Goal: Task Accomplishment & Management: Use online tool/utility

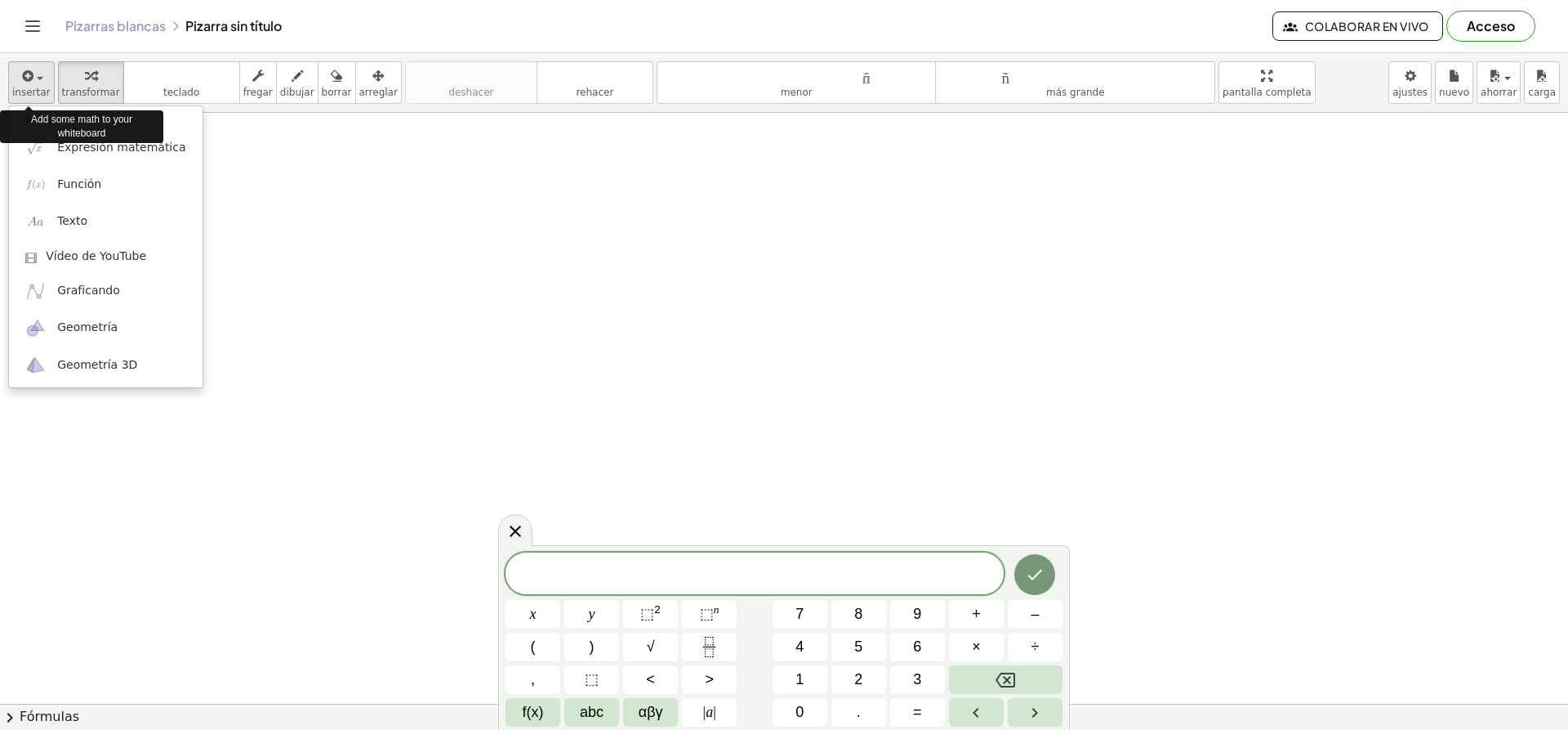
click at [24, 86] on font "insertar" at bounding box center [32, 92] width 38 height 12
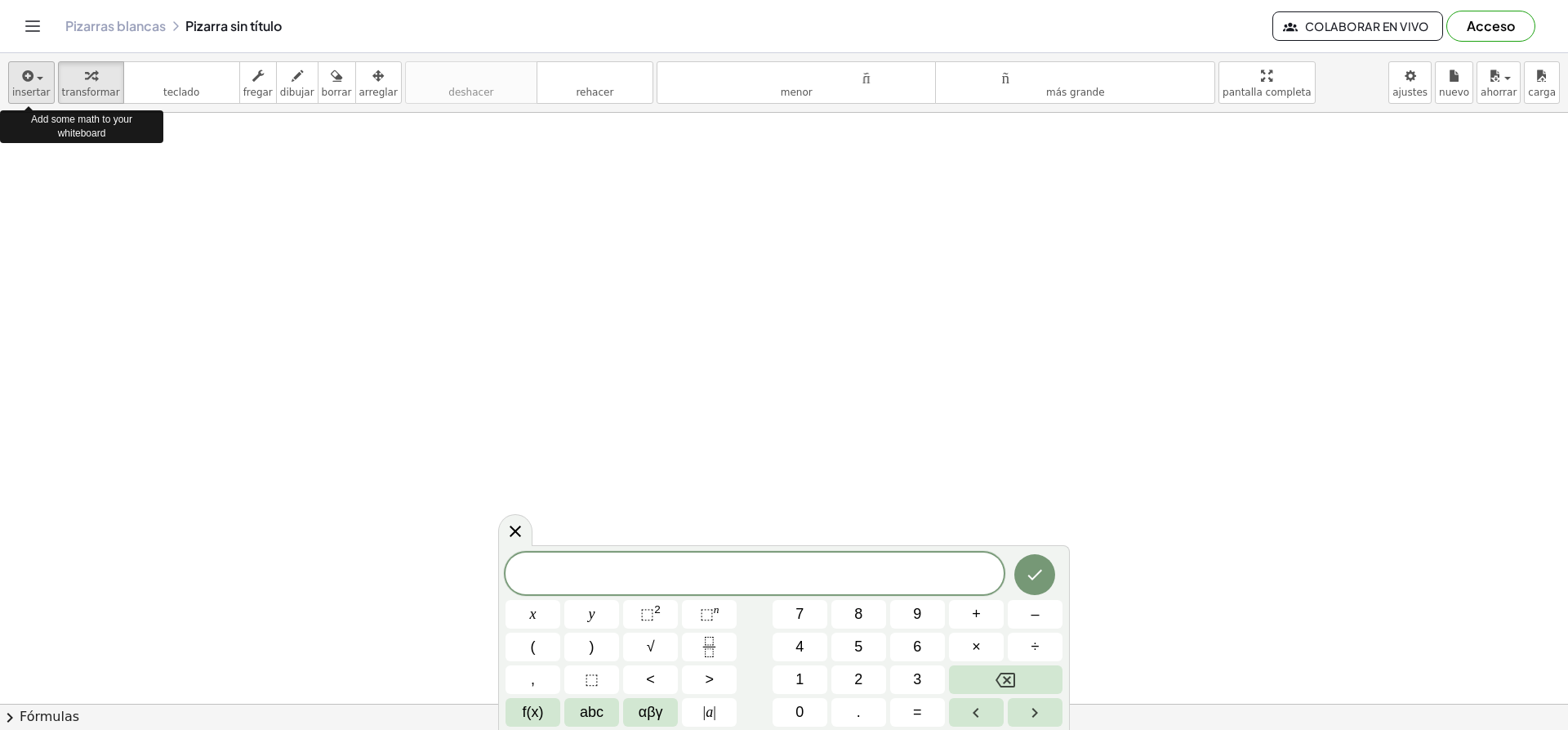
click at [20, 84] on icon "button" at bounding box center [27, 76] width 15 height 20
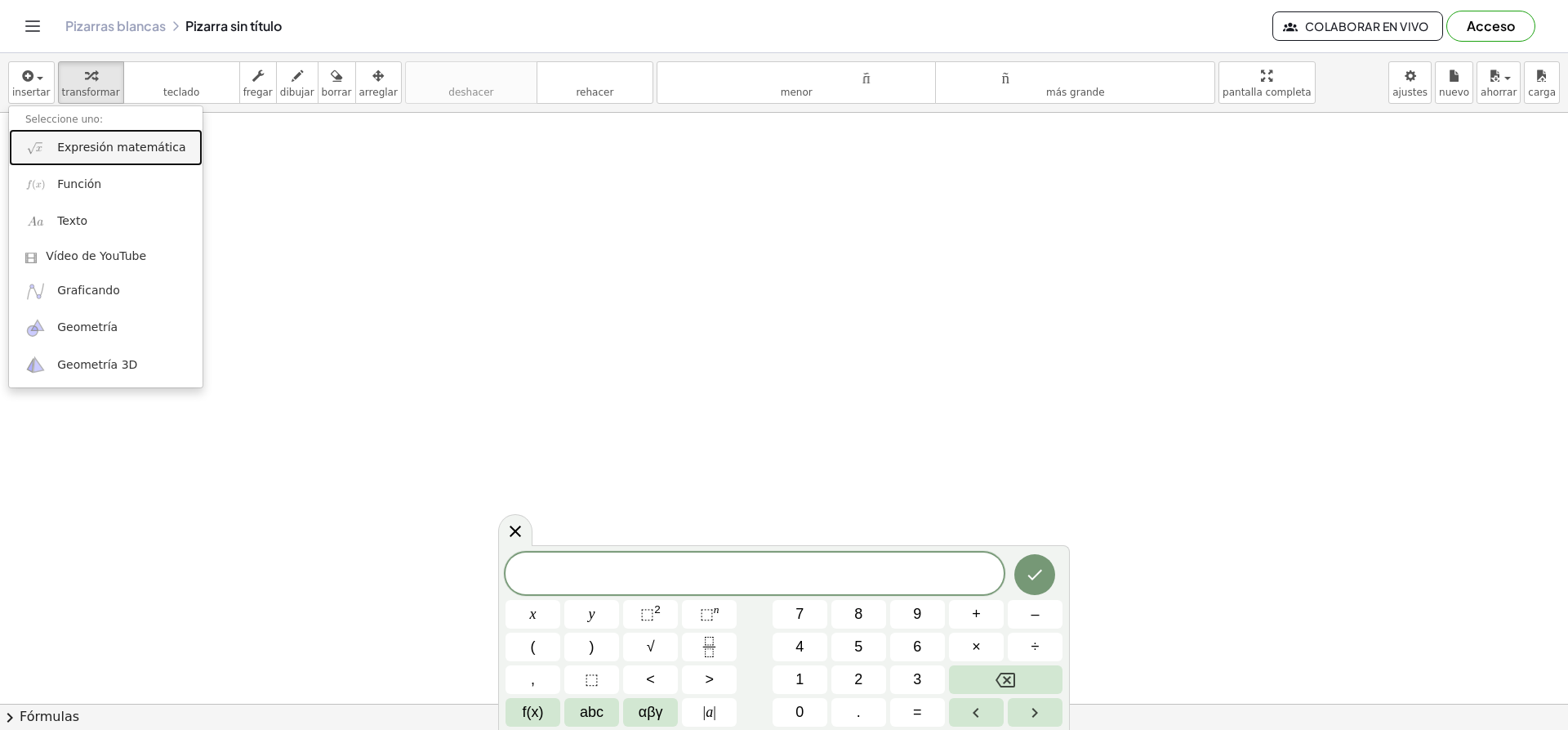
click at [87, 150] on font "Expresión matemática" at bounding box center [121, 147] width 128 height 13
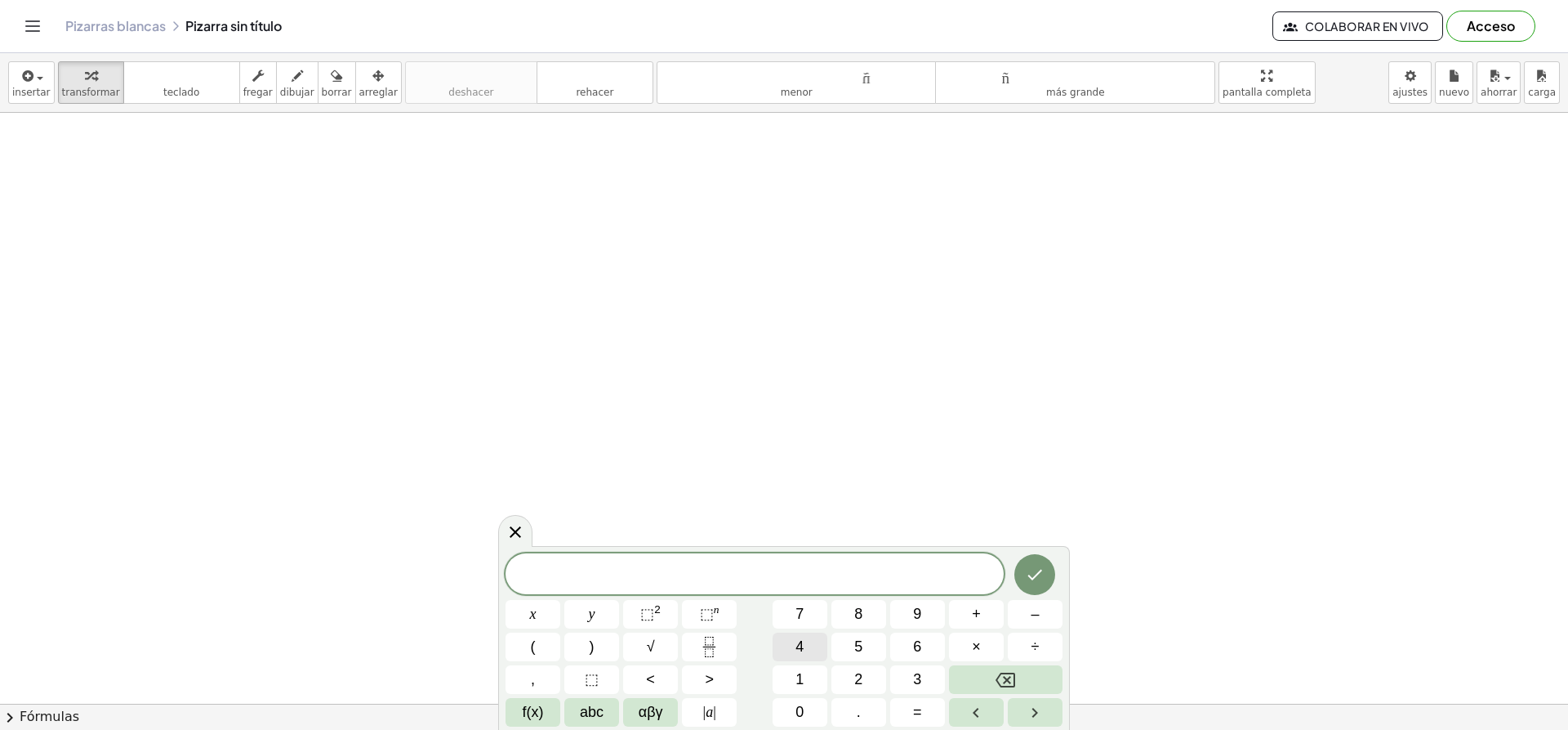
click at [803, 646] on span "4" at bounding box center [799, 646] width 8 height 22
click at [652, 610] on span "⬚" at bounding box center [647, 614] width 14 height 16
click at [1034, 571] on icon "Hecho" at bounding box center [1035, 571] width 20 height 20
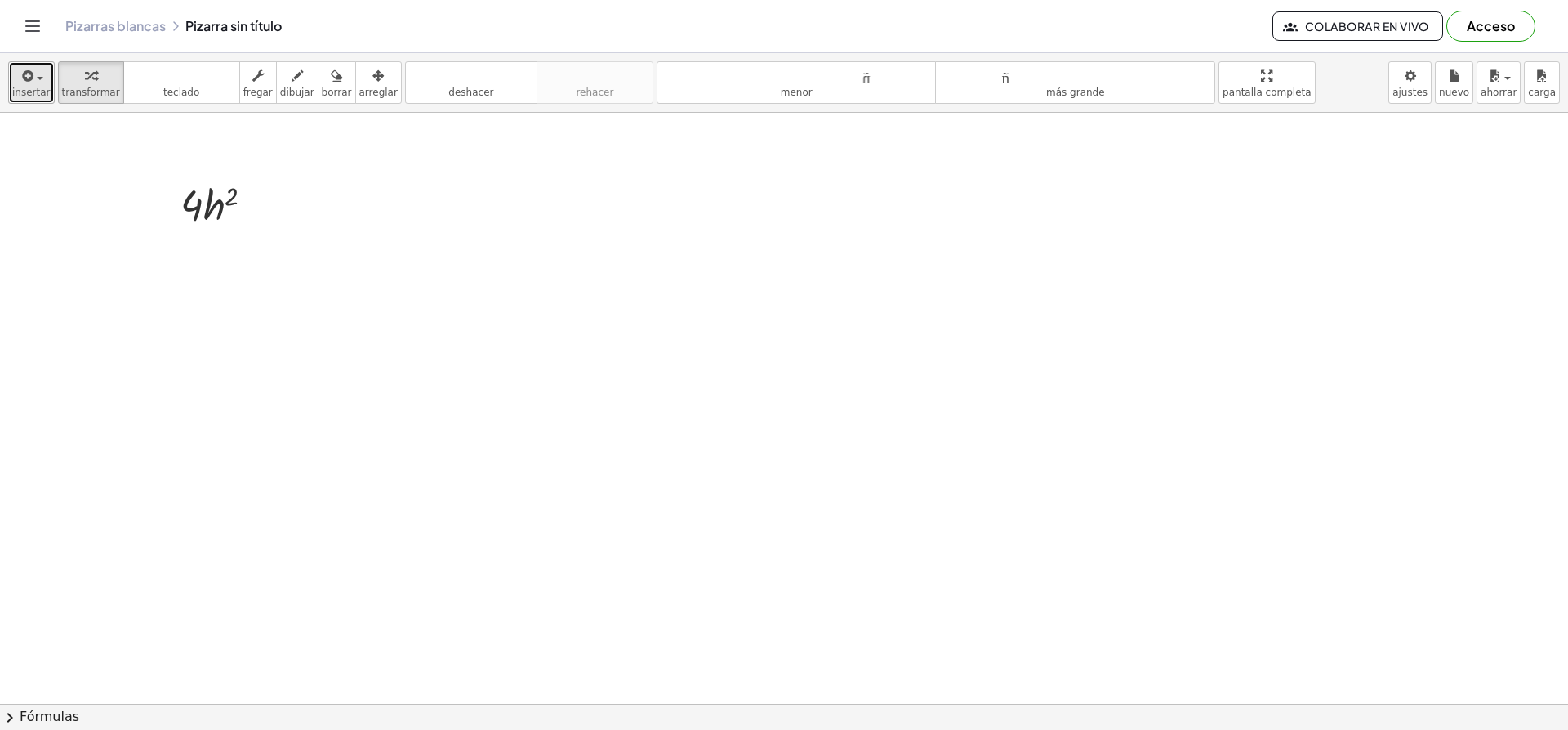
click at [23, 91] on font "insertar" at bounding box center [32, 92] width 38 height 12
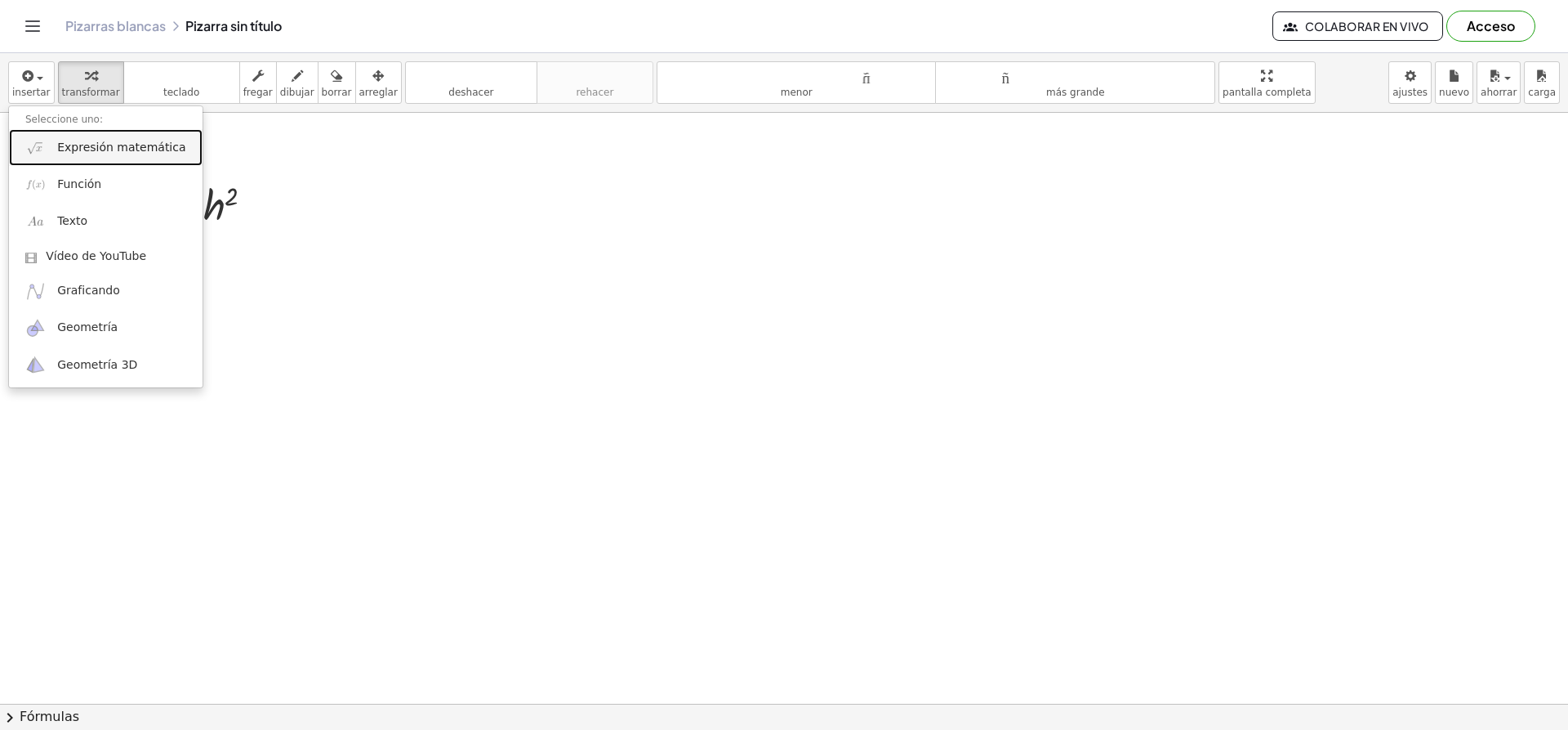
click at [81, 152] on font "Expresión matemática" at bounding box center [121, 147] width 128 height 13
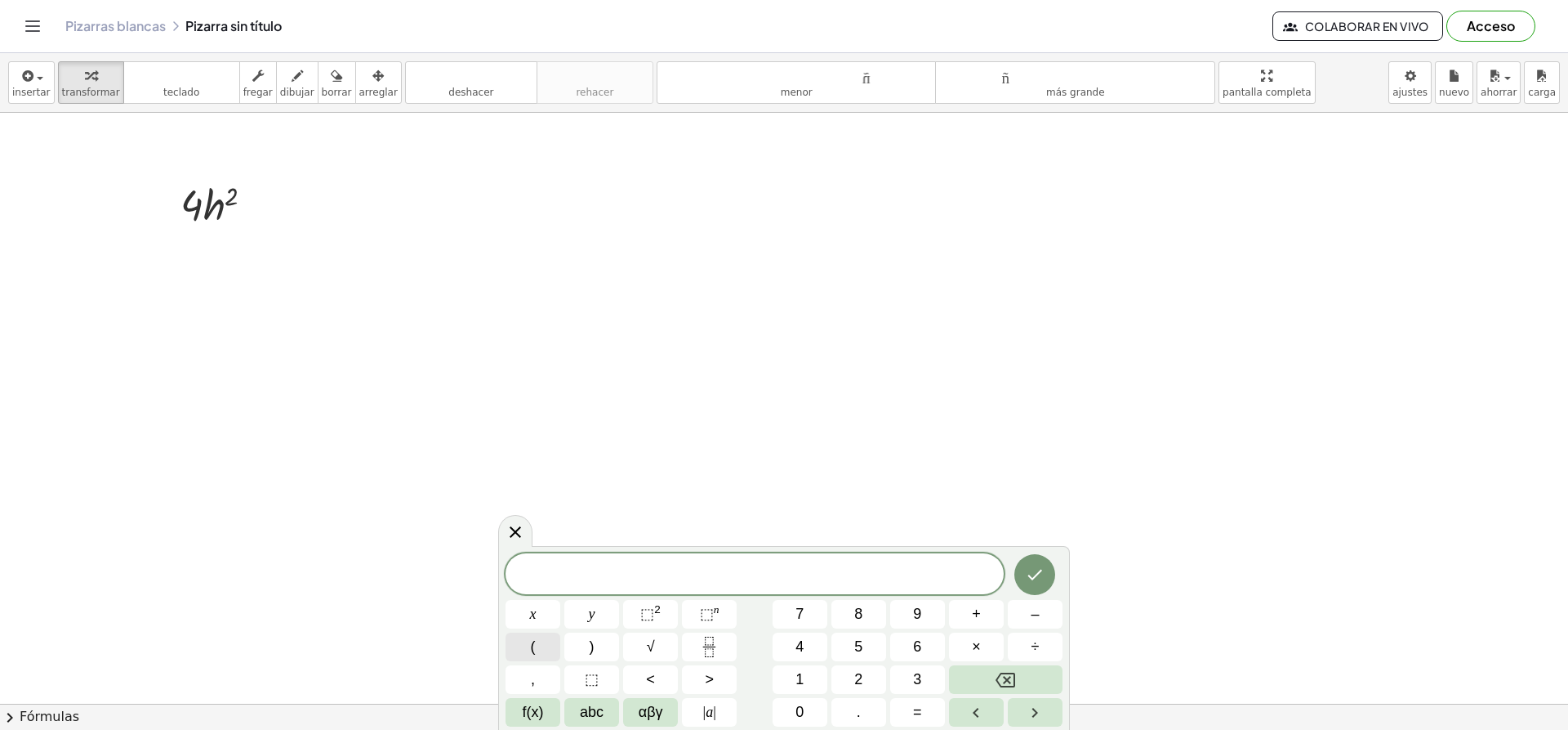
click at [540, 651] on button "(" at bounding box center [533, 647] width 54 height 29
click at [855, 679] on span "2" at bounding box center [858, 679] width 8 height 22
click at [606, 651] on button ")" at bounding box center [592, 647] width 54 height 29
click at [642, 610] on span "⬚" at bounding box center [647, 614] width 14 height 16
click at [1032, 563] on icon "Hecho" at bounding box center [1035, 570] width 20 height 20
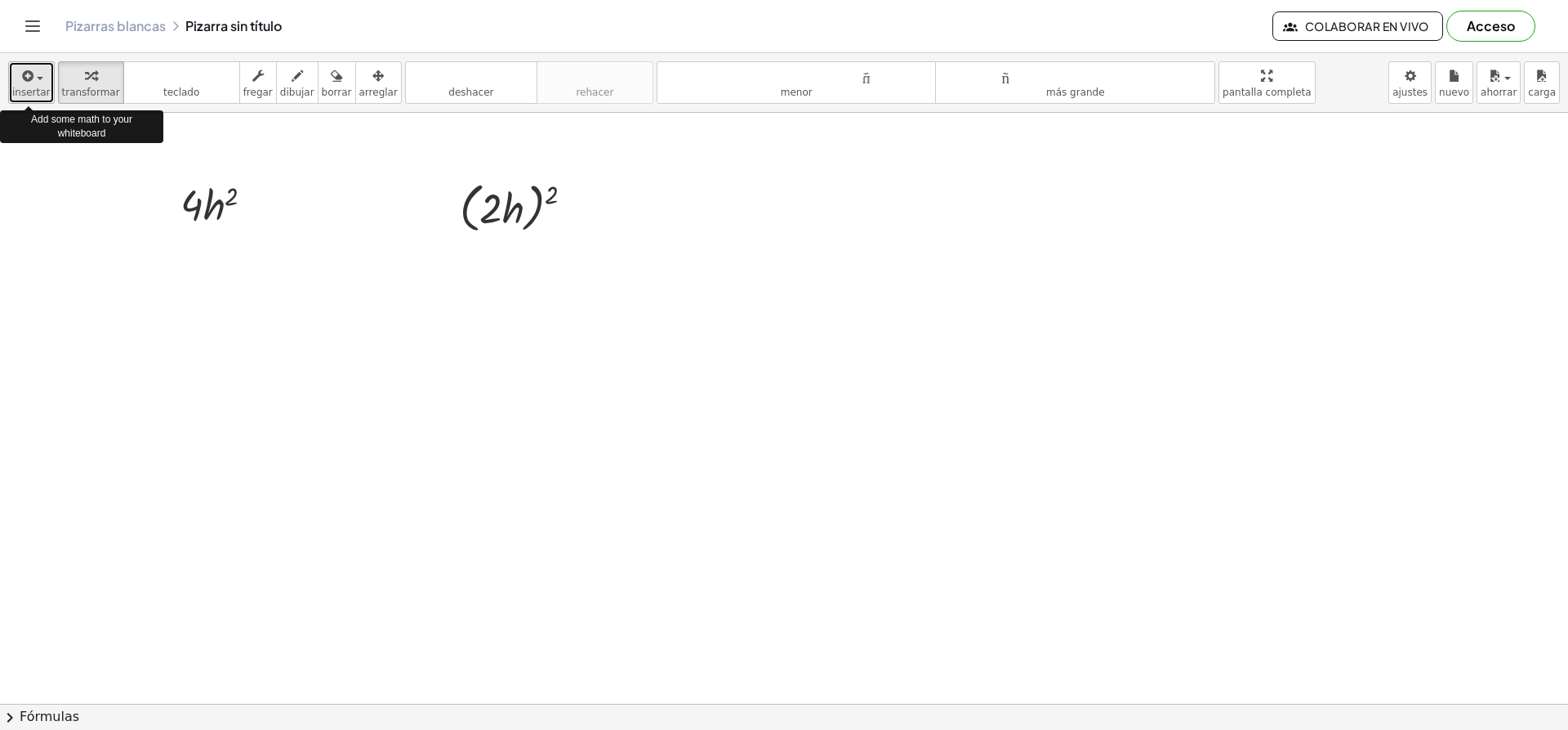
click at [27, 90] on font "insertar" at bounding box center [32, 92] width 38 height 12
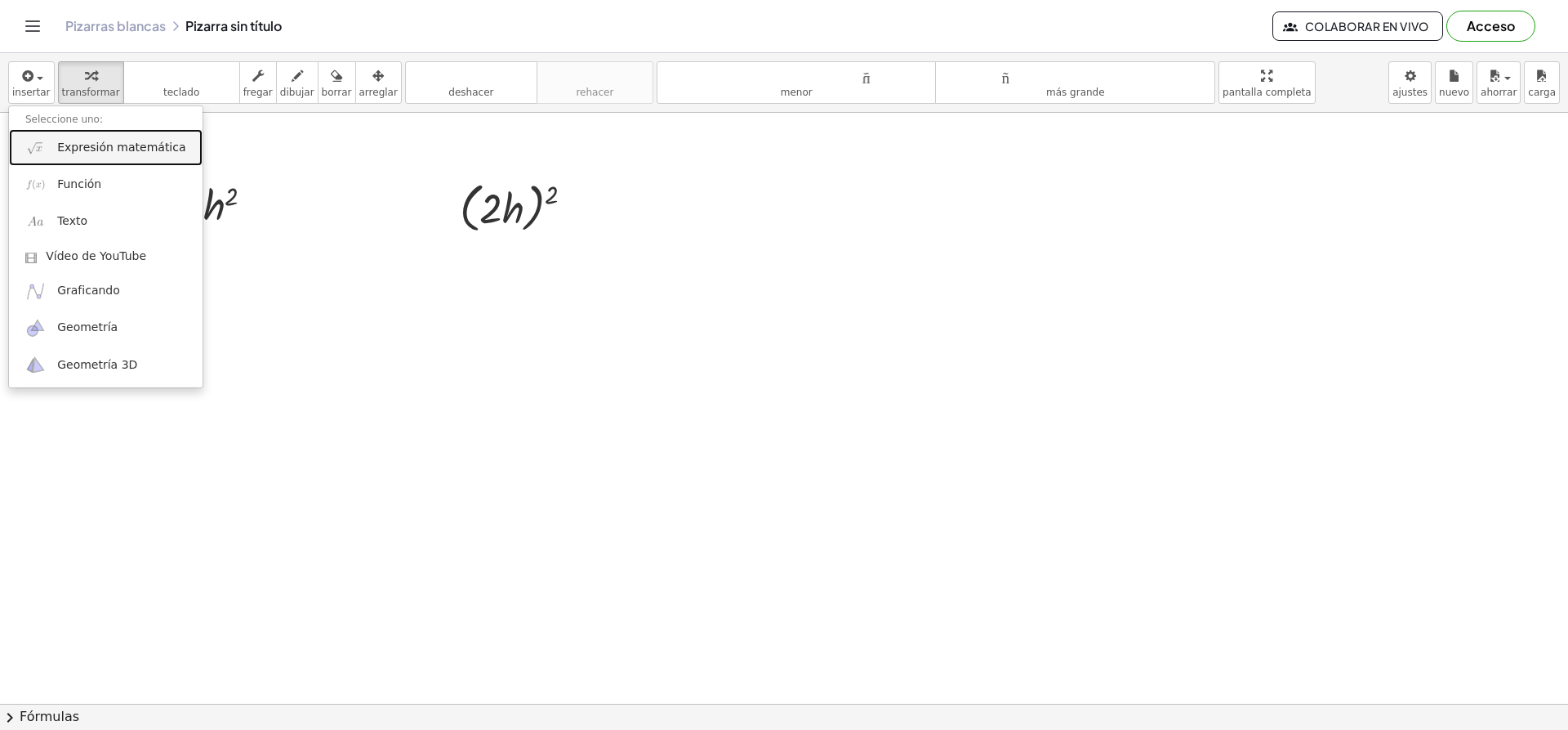
click at [78, 153] on font "Expresión matemática" at bounding box center [121, 147] width 128 height 13
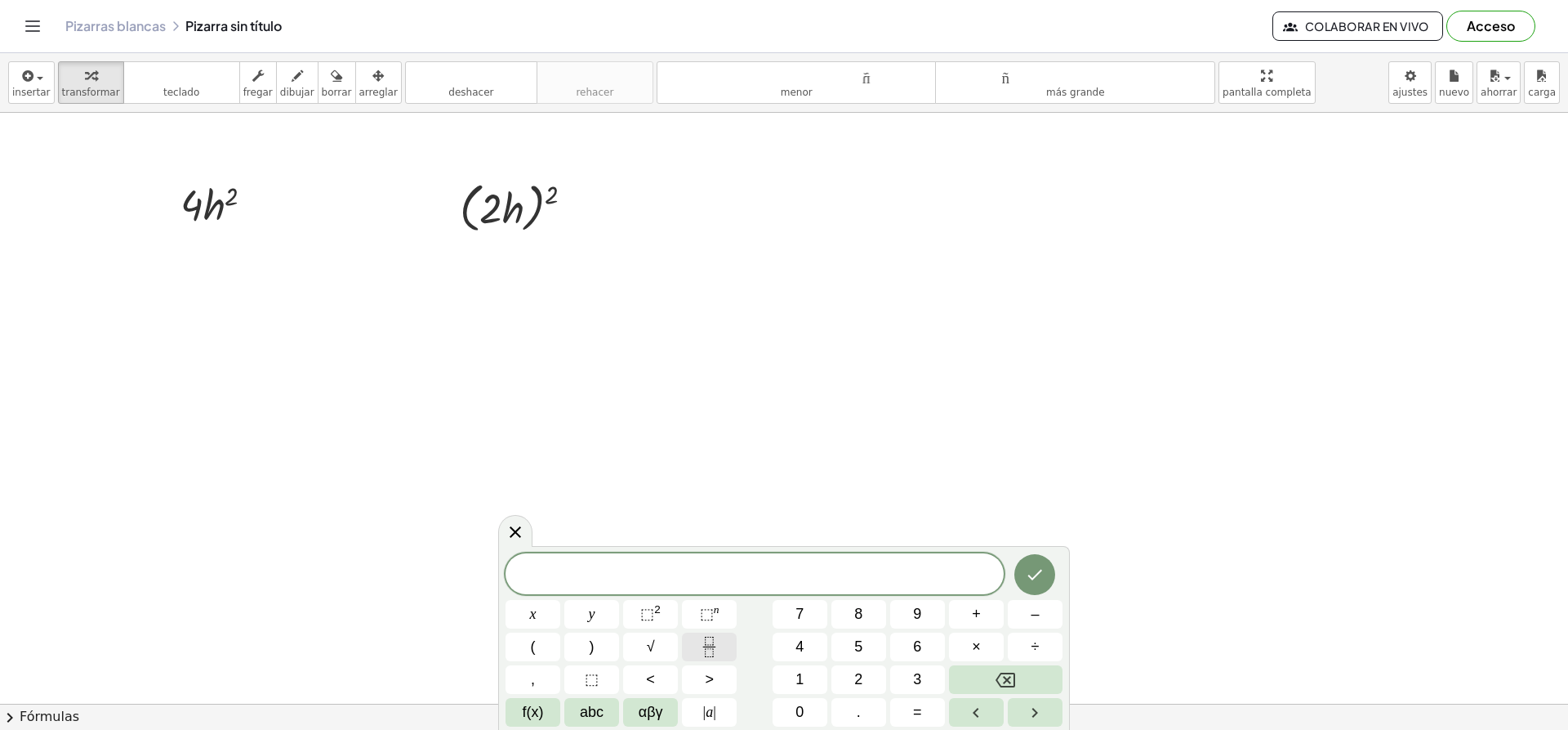
click at [706, 641] on icon "Fraction" at bounding box center [710, 646] width 21 height 21
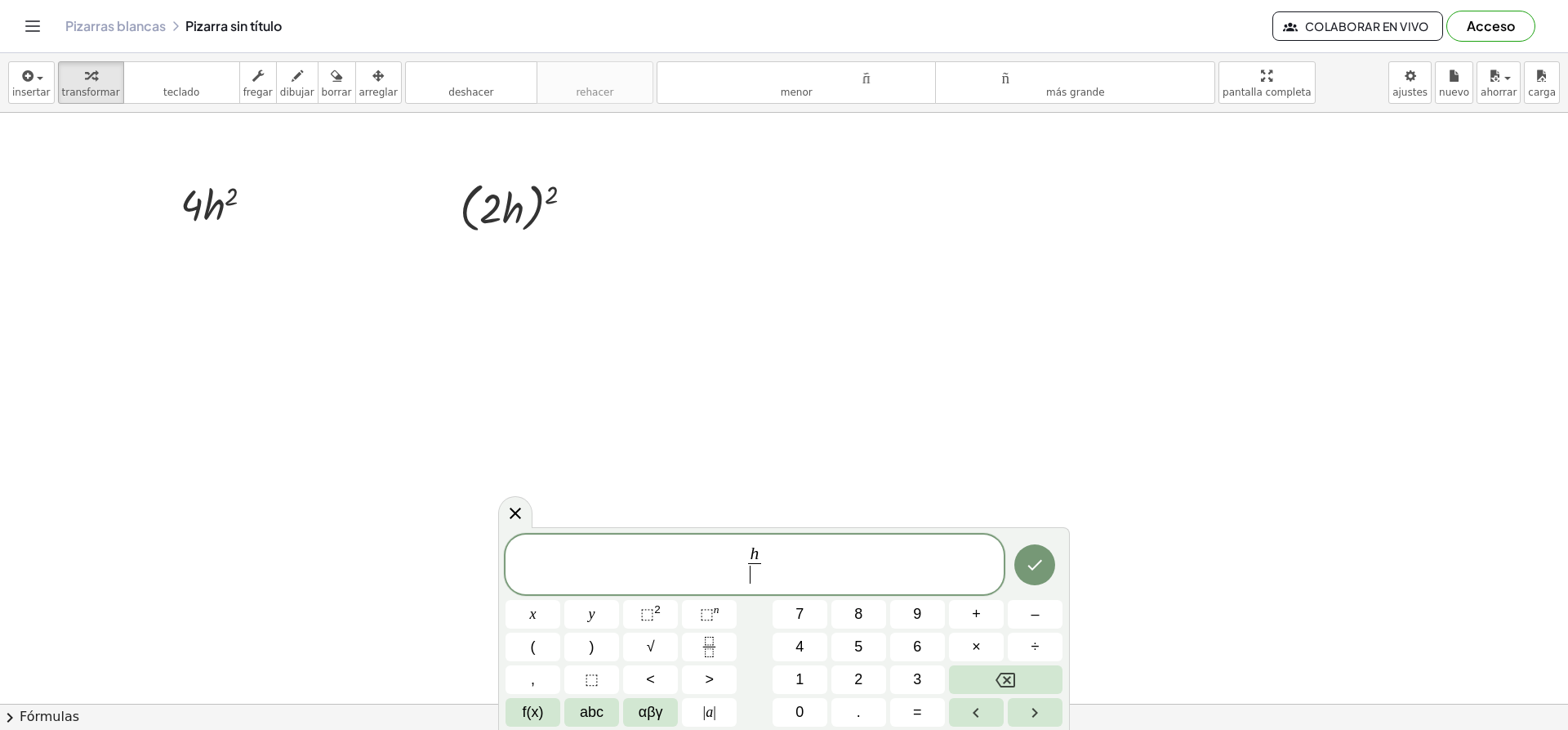
click at [757, 577] on span "​" at bounding box center [755, 574] width 13 height 22
click at [804, 638] on span "4" at bounding box center [799, 646] width 8 height 22
click at [760, 553] on span "h ​" at bounding box center [755, 555] width 13 height 18
click at [652, 612] on span "⬚" at bounding box center [647, 614] width 14 height 16
click at [1034, 570] on icon "Hecho" at bounding box center [1035, 562] width 20 height 20
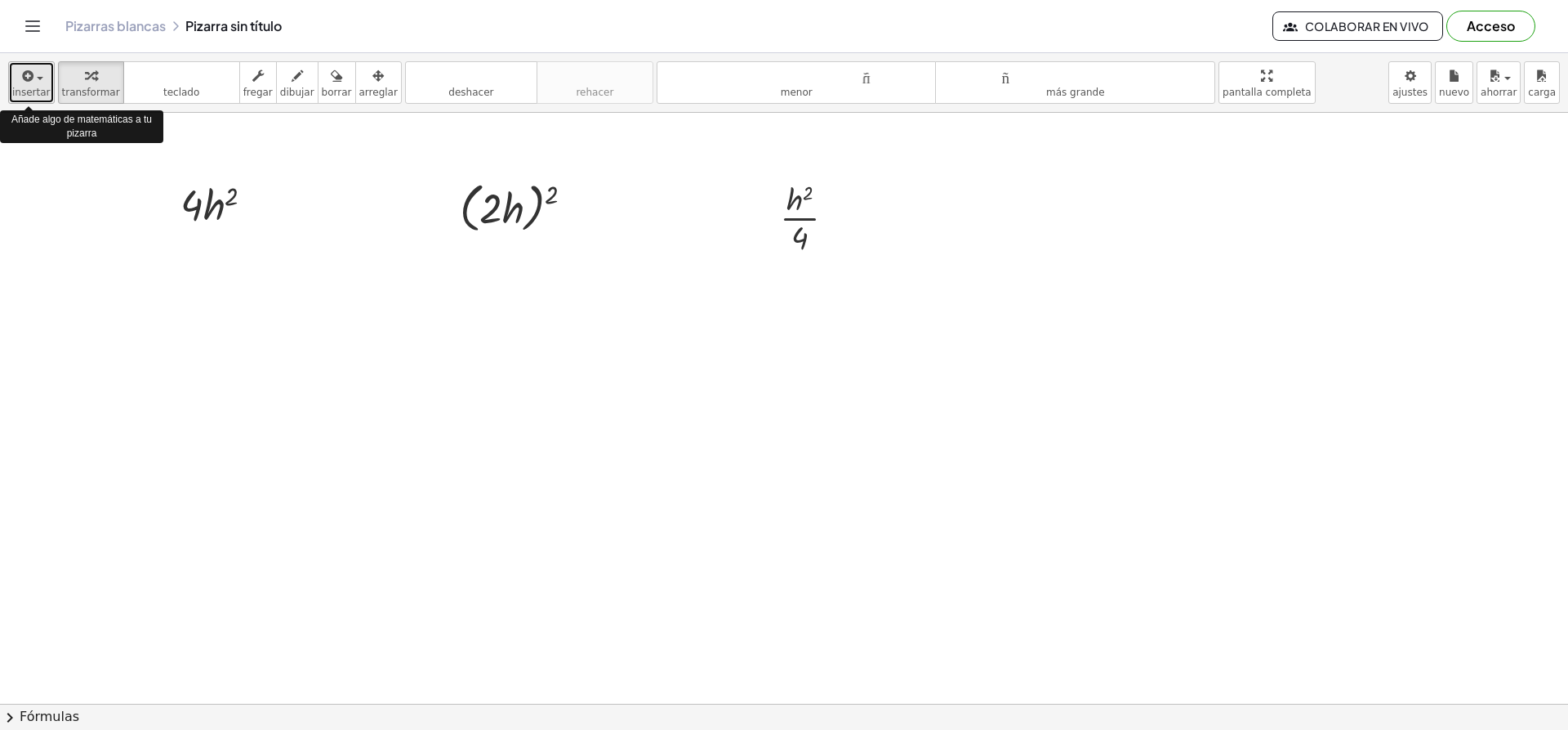
click at [21, 86] on font "insertar" at bounding box center [32, 92] width 38 height 12
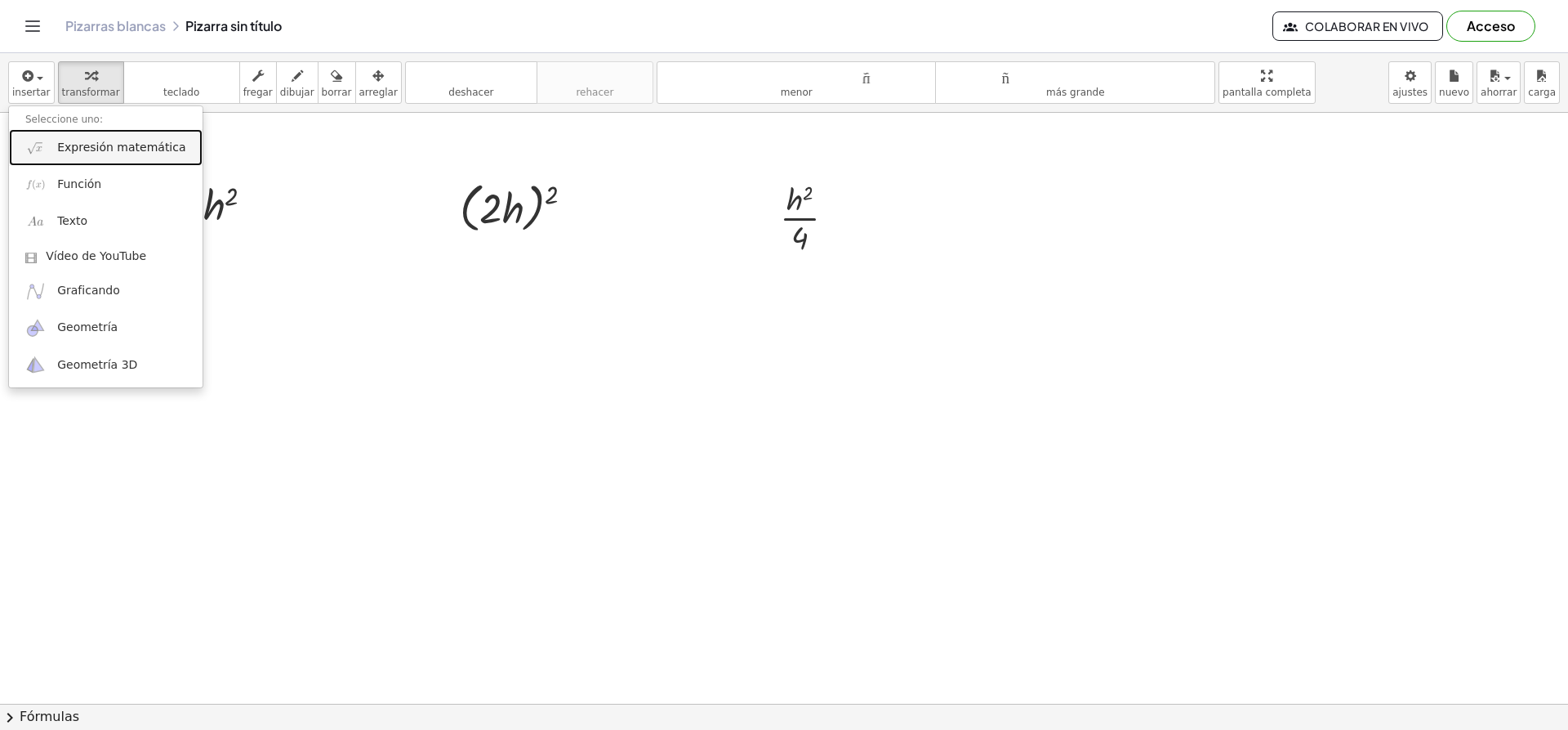
click at [66, 153] on font "Expresión matemática" at bounding box center [121, 147] width 128 height 13
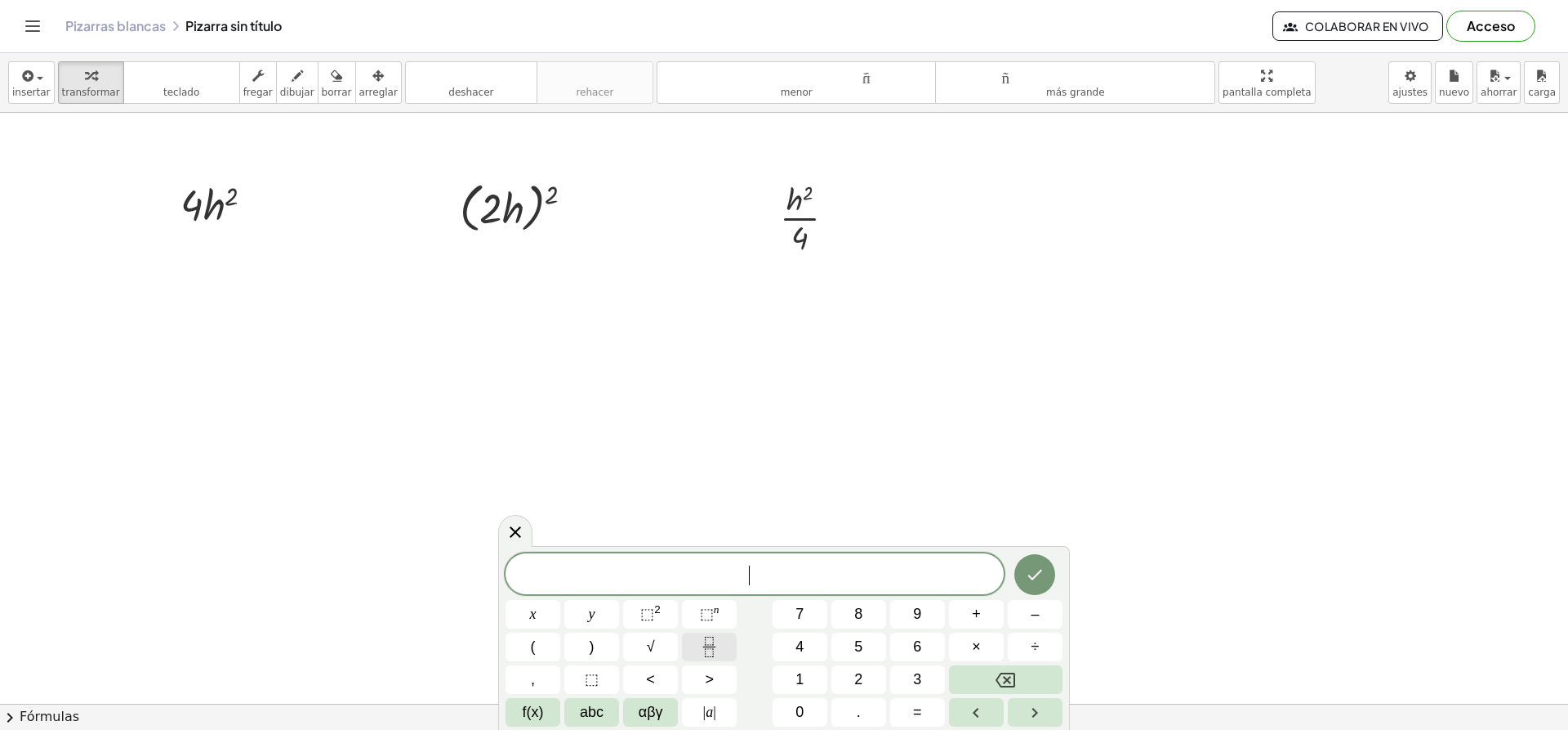
click at [708, 649] on icon "Fraction" at bounding box center [709, 652] width 8 height 8
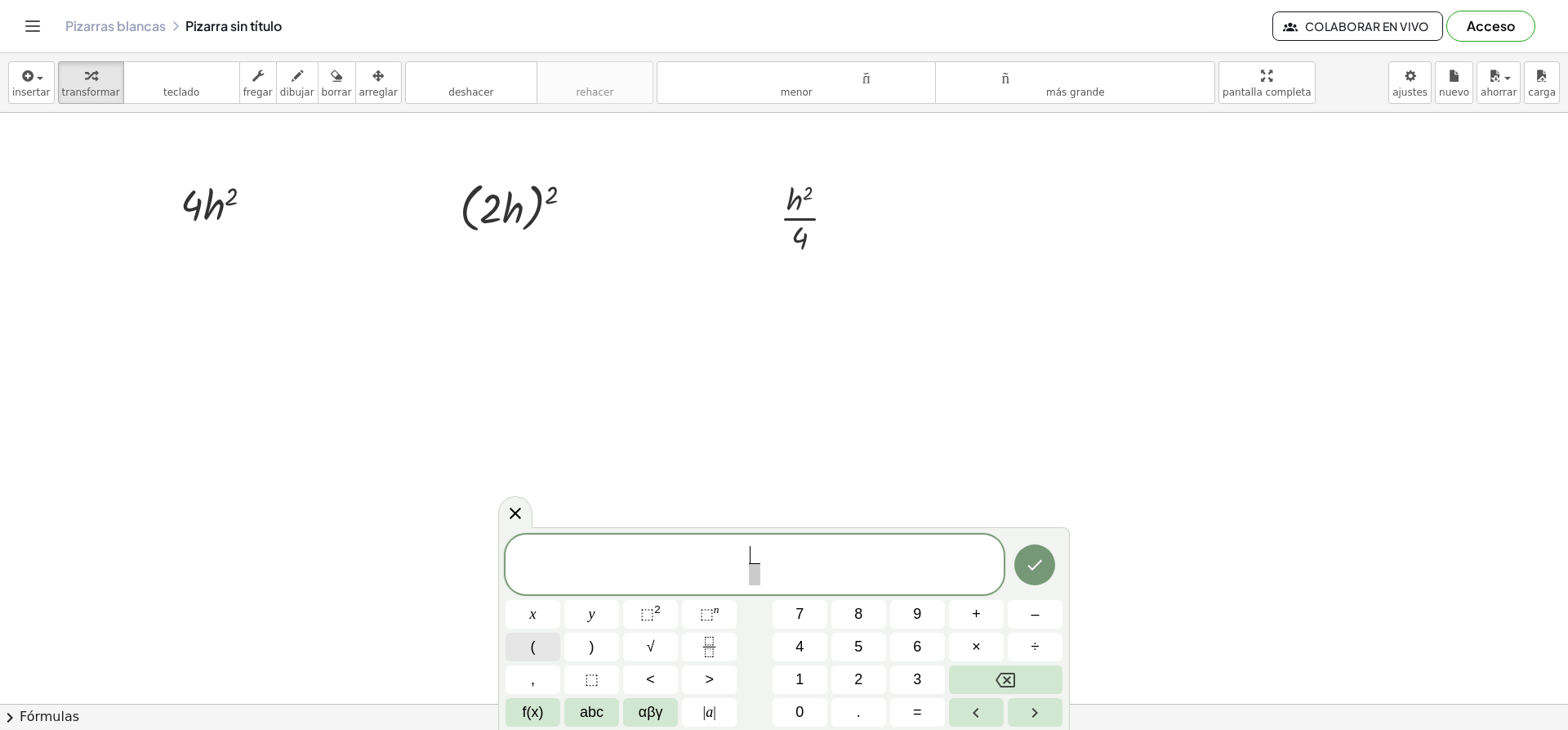
click at [537, 643] on button "(" at bounding box center [533, 647] width 54 height 29
click at [522, 517] on icon at bounding box center [515, 509] width 20 height 20
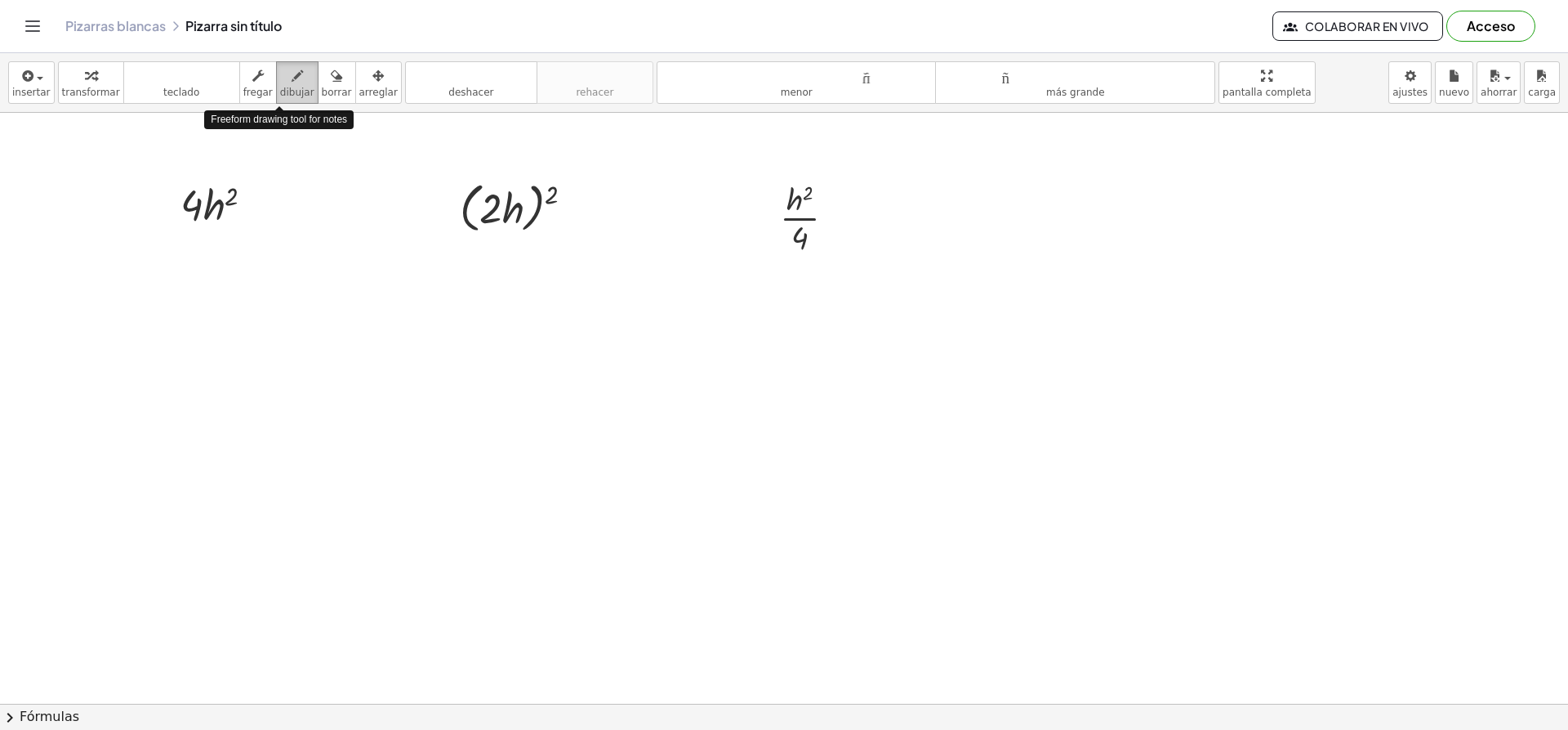
click at [280, 95] on font "dibujar" at bounding box center [298, 92] width 34 height 12
drag, startPoint x: 902, startPoint y: 182, endPoint x: 920, endPoint y: 236, distance: 56.9
drag, startPoint x: 1009, startPoint y: 173, endPoint x: 1001, endPoint y: 174, distance: 8.1
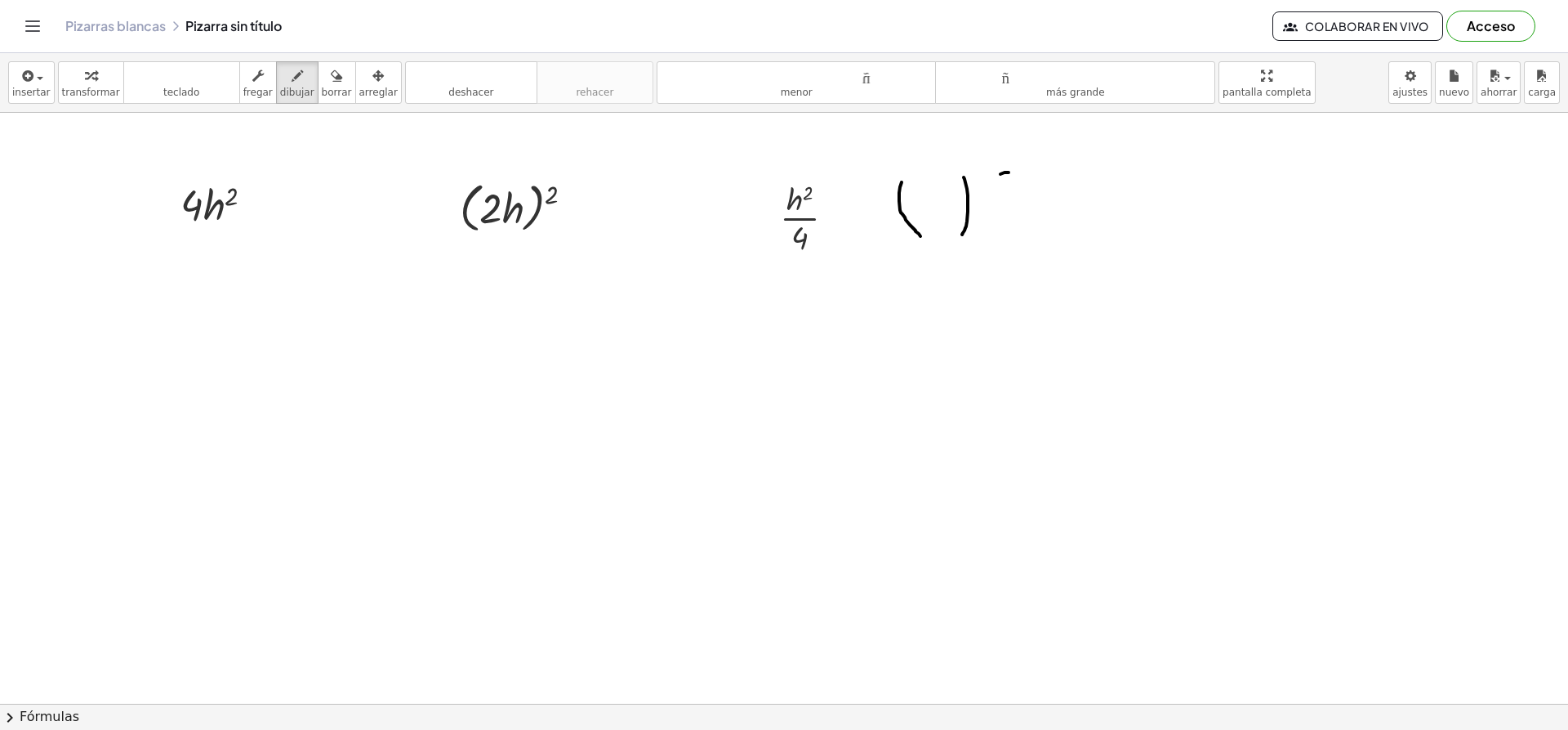
drag, startPoint x: 964, startPoint y: 177, endPoint x: 962, endPoint y: 234, distance: 57.0
drag, startPoint x: 930, startPoint y: 192, endPoint x: 941, endPoint y: 208, distance: 19.4
drag, startPoint x: 920, startPoint y: 213, endPoint x: 944, endPoint y: 212, distance: 24.0
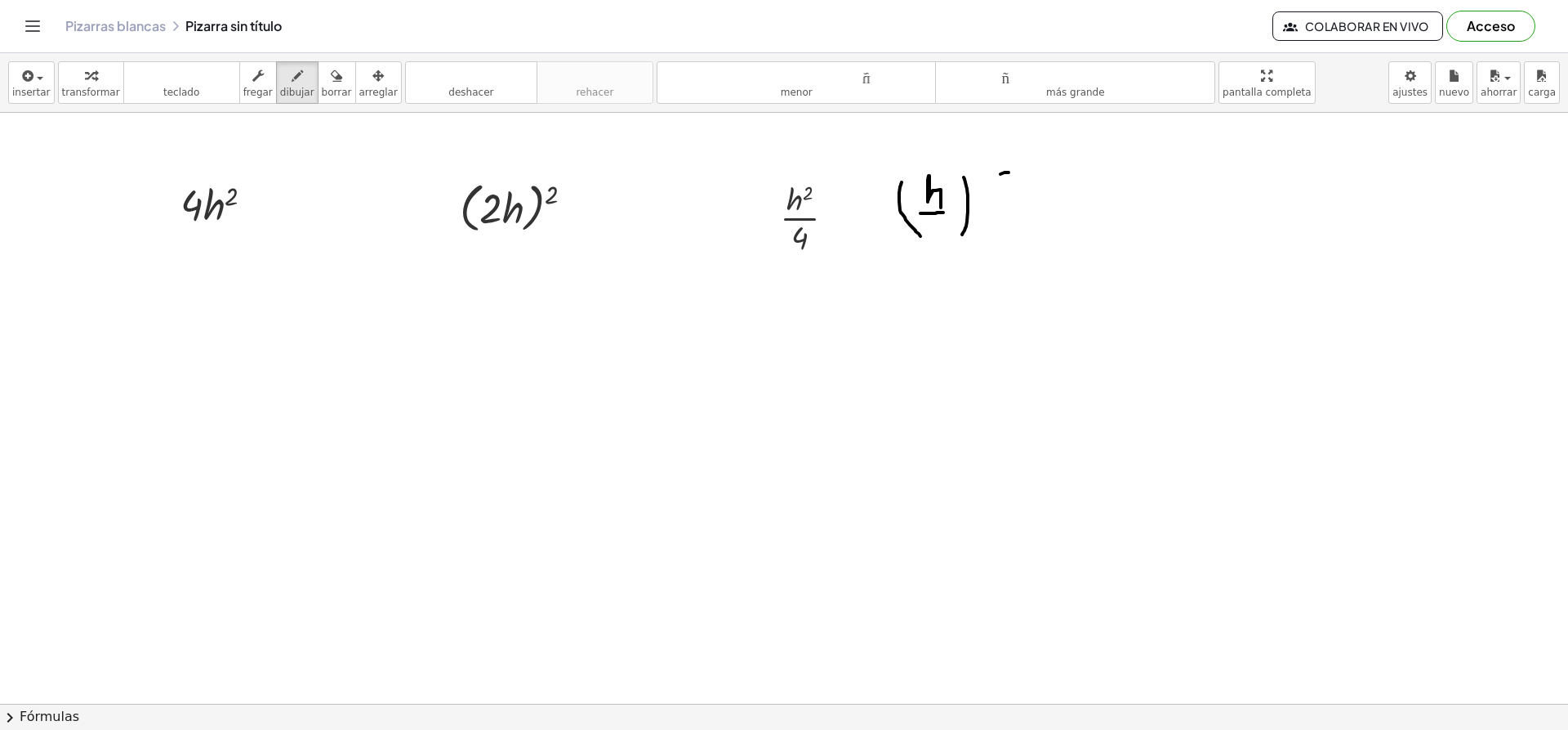
drag, startPoint x: 928, startPoint y: 224, endPoint x: 942, endPoint y: 239, distance: 20.5
drag, startPoint x: 973, startPoint y: 174, endPoint x: 990, endPoint y: 189, distance: 22.7
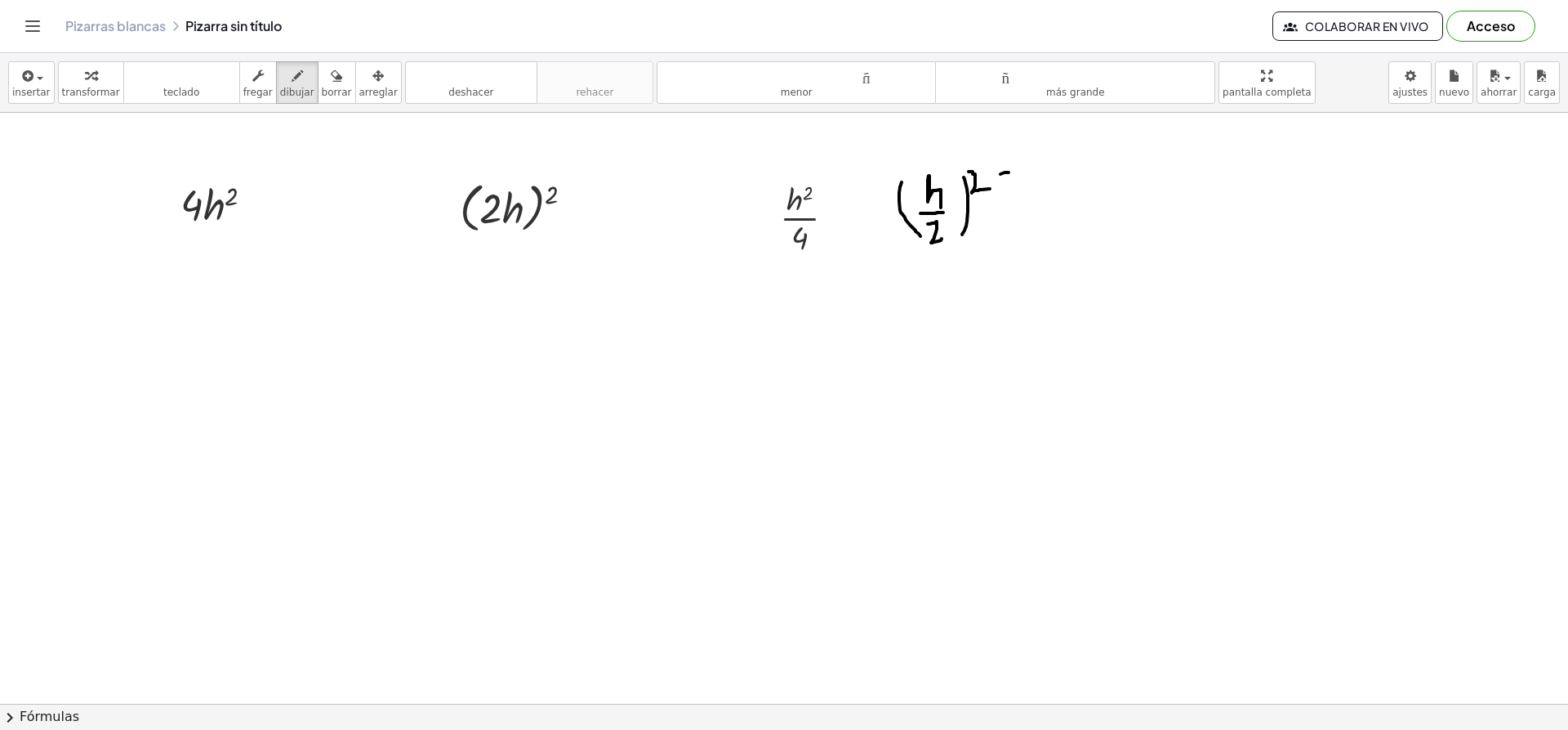
drag, startPoint x: 838, startPoint y: 207, endPoint x: 879, endPoint y: 209, distance: 41.0
drag, startPoint x: 844, startPoint y: 217, endPoint x: 877, endPoint y: 217, distance: 33.0
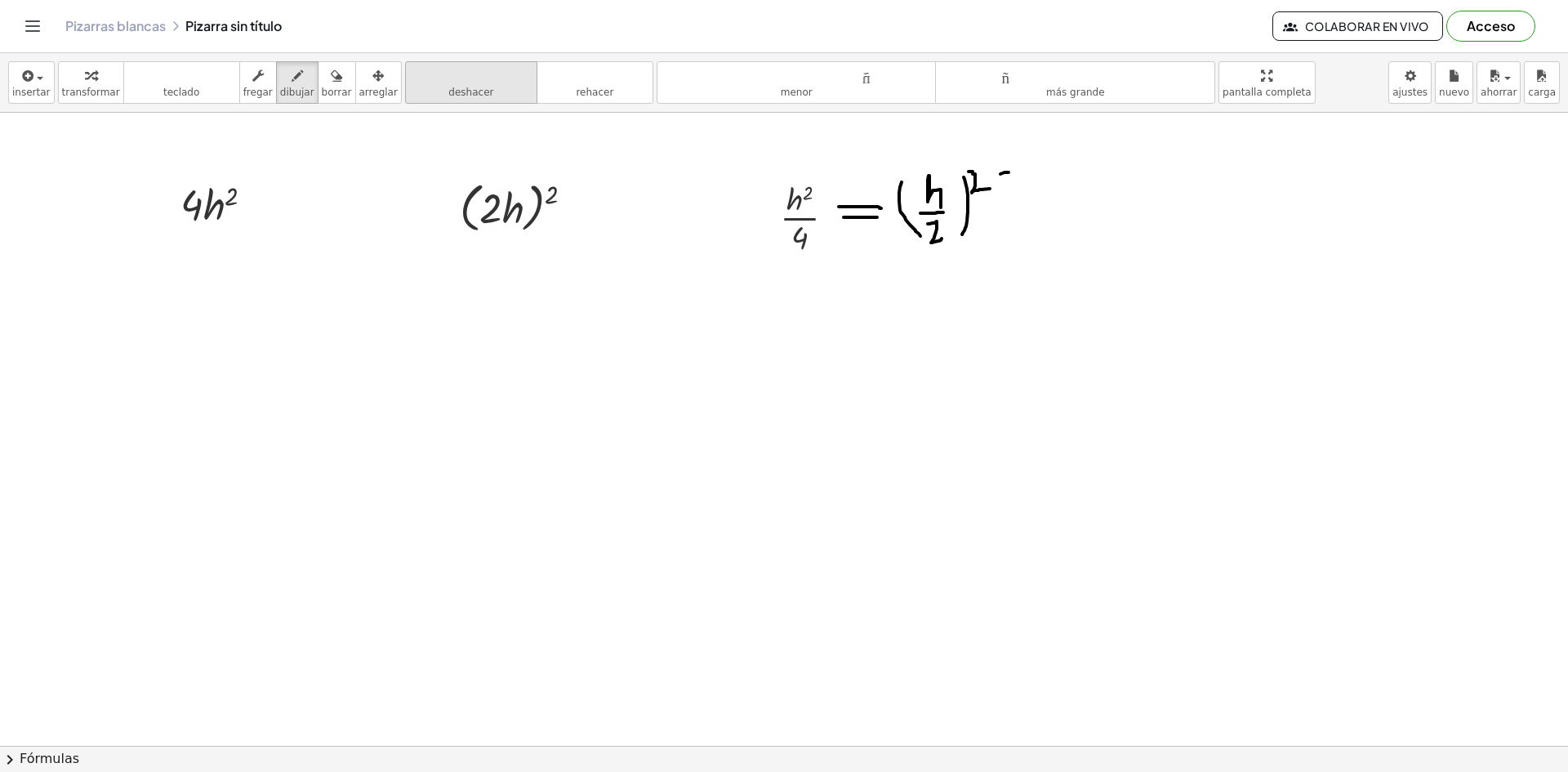
click at [436, 83] on icon "deshacer" at bounding box center [471, 76] width 124 height 20
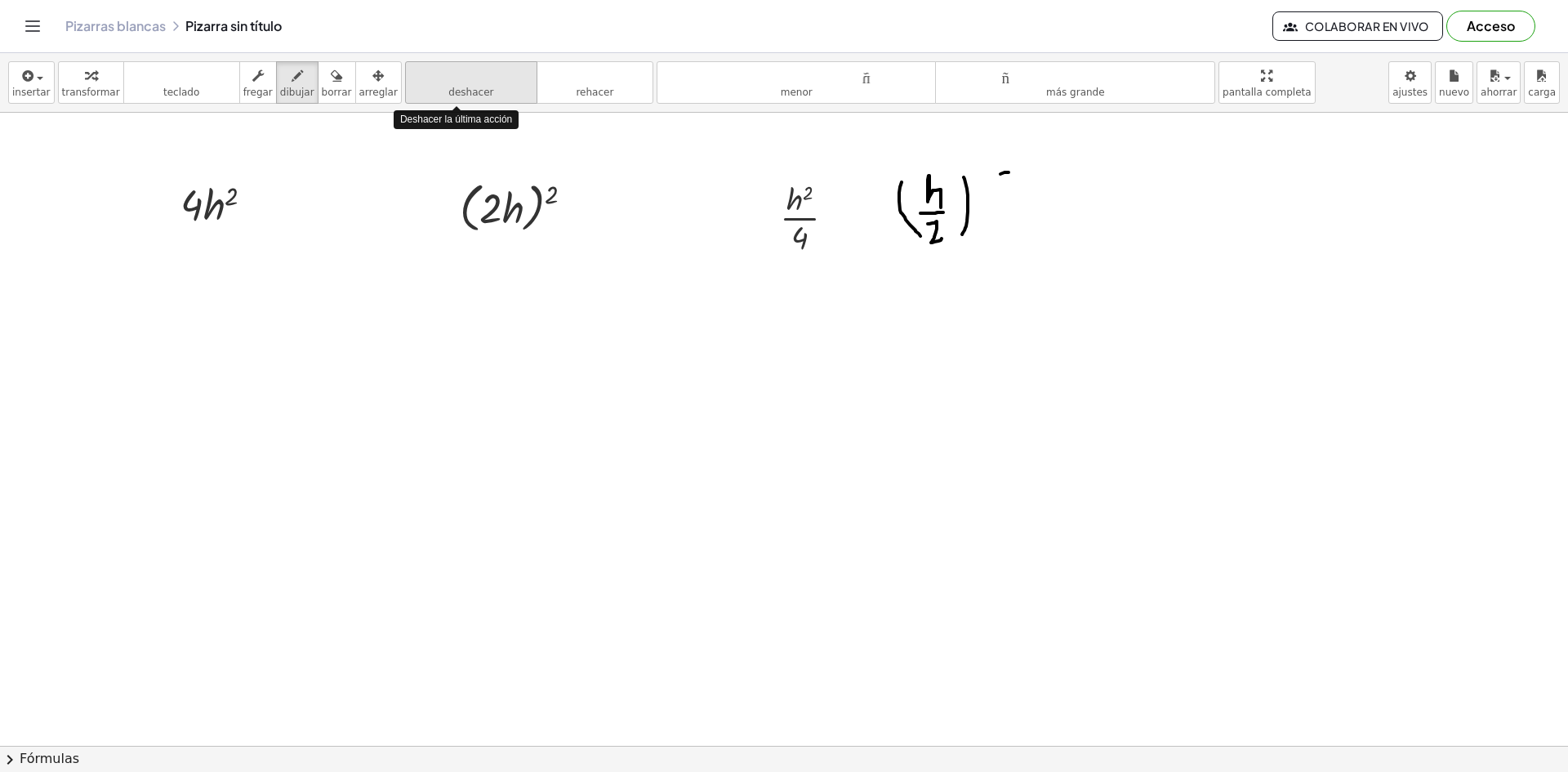
click at [436, 83] on icon "deshacer" at bounding box center [471, 76] width 124 height 20
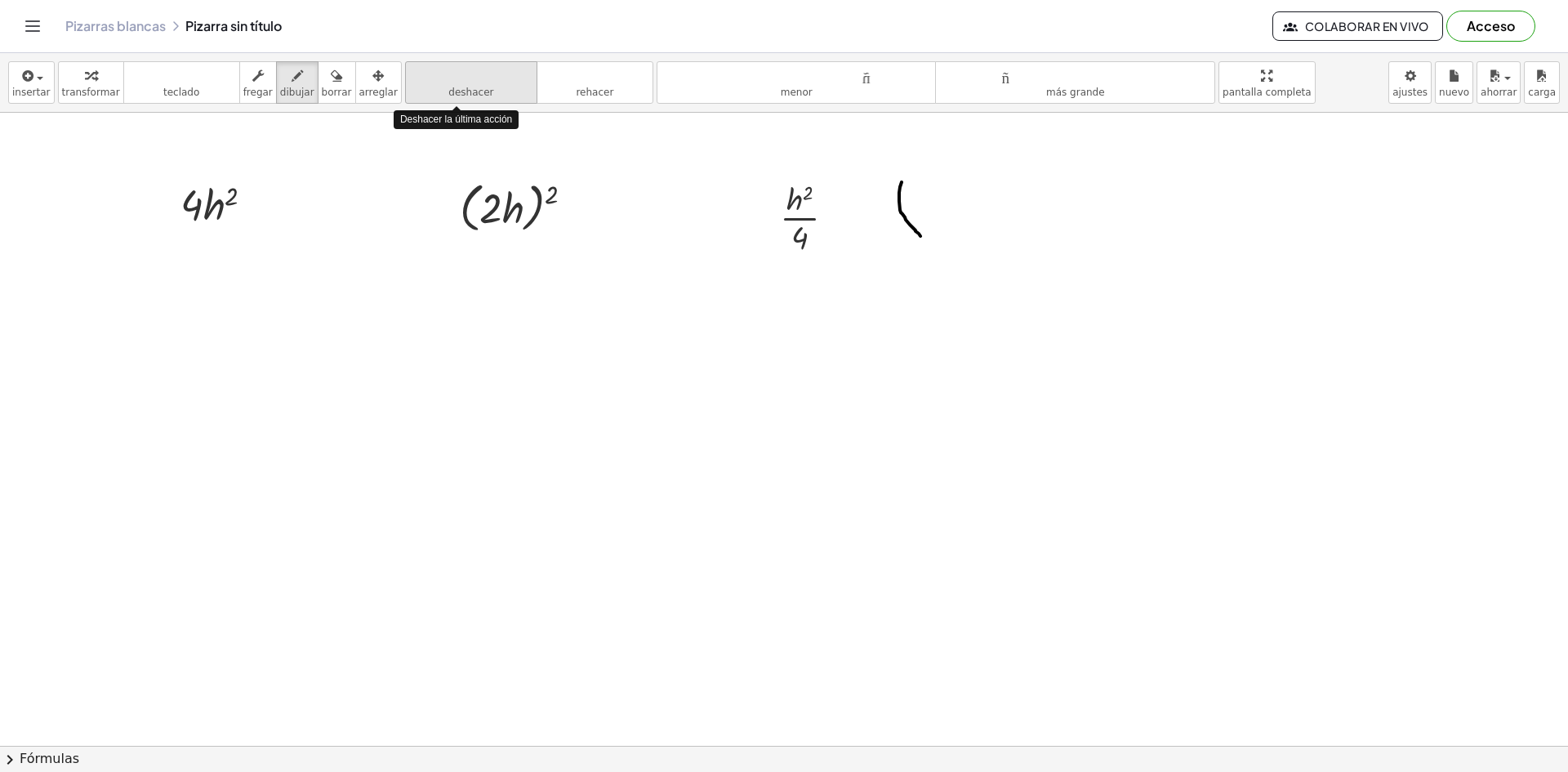
click at [436, 83] on icon "deshacer" at bounding box center [471, 76] width 124 height 20
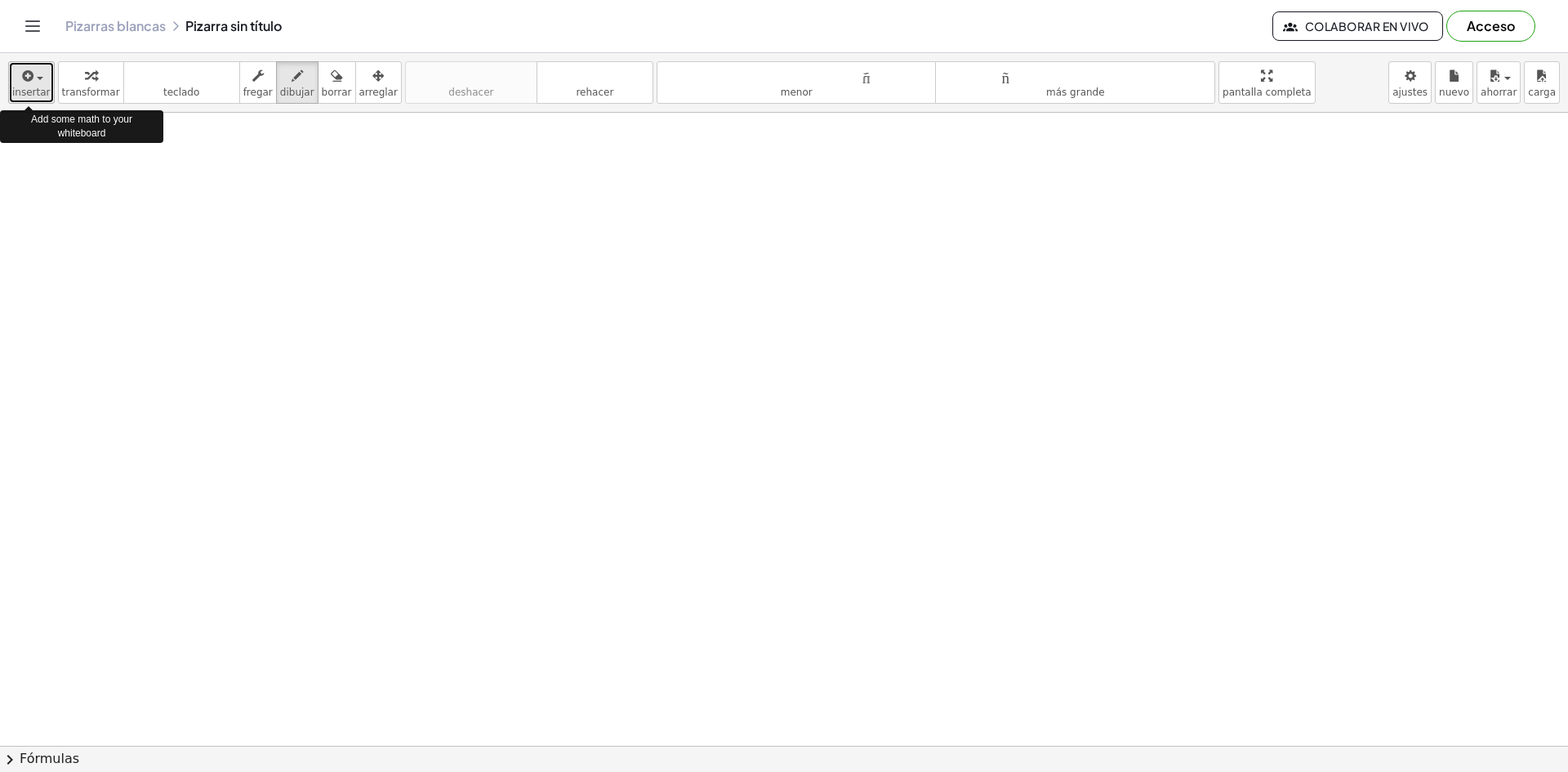
click at [37, 79] on span "button" at bounding box center [40, 79] width 6 height 4
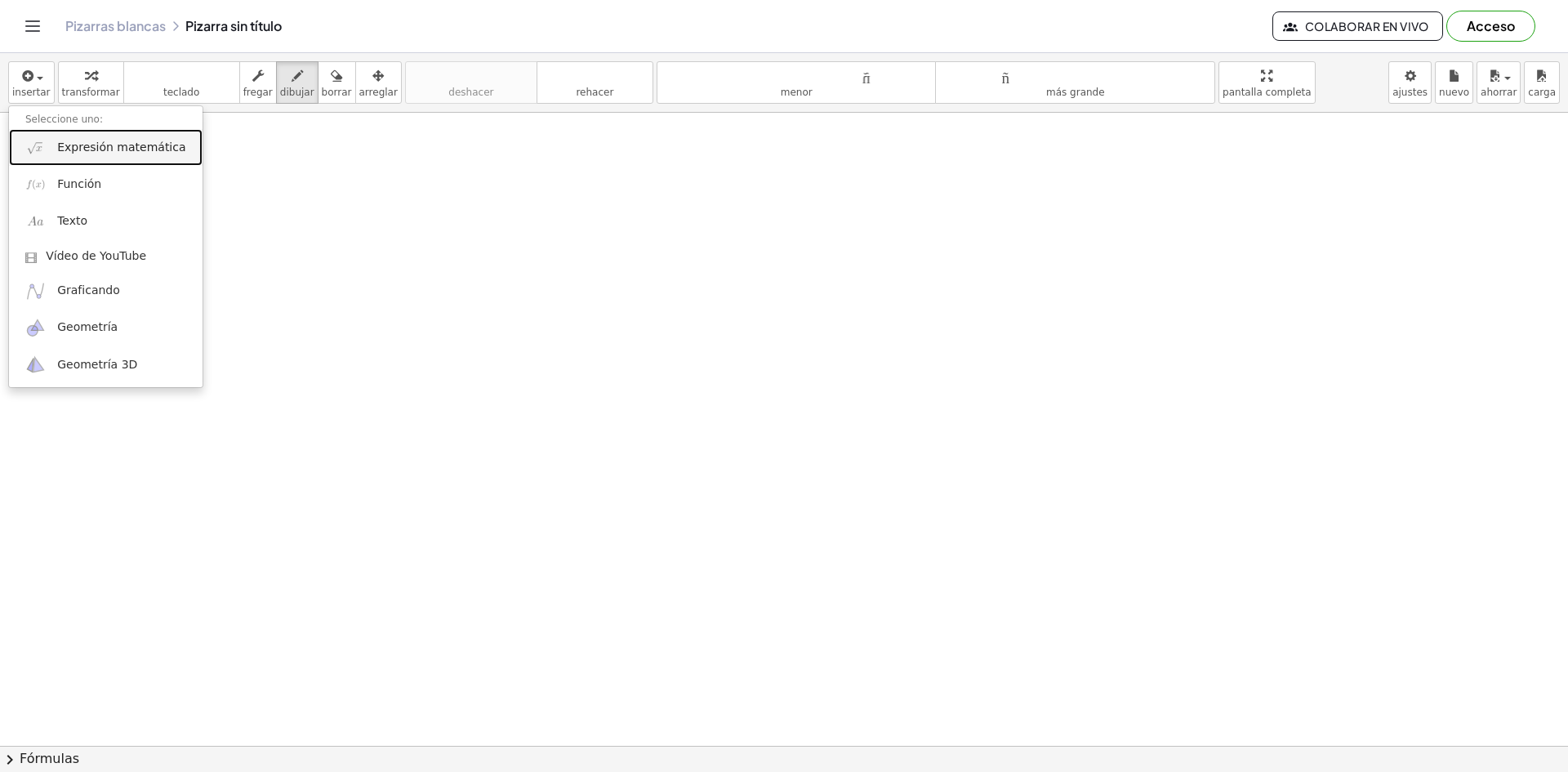
click at [95, 149] on font "Expresión matemática" at bounding box center [121, 147] width 128 height 13
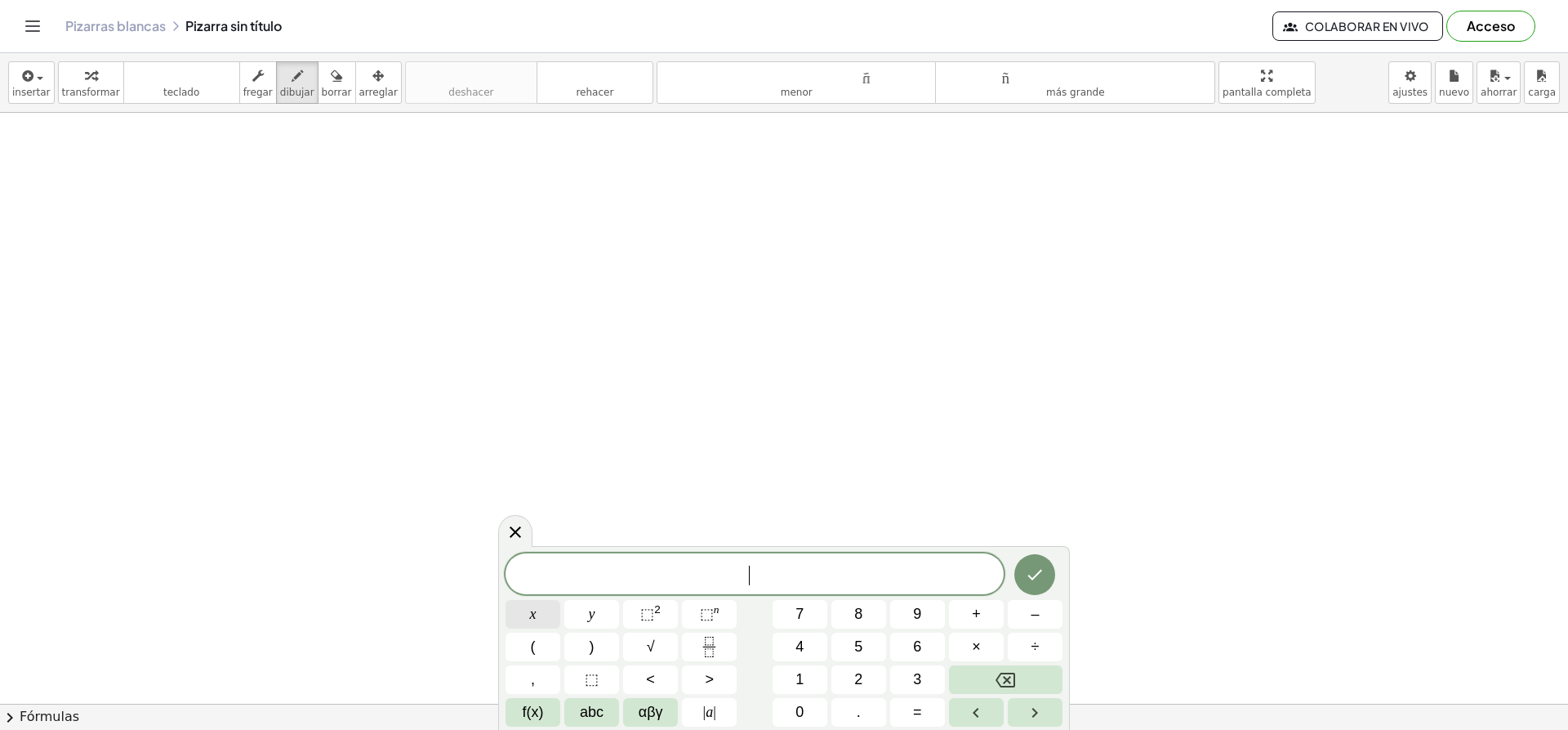
click at [548, 617] on button "x" at bounding box center [533, 615] width 54 height 29
click at [649, 615] on span "⬚" at bounding box center [647, 614] width 14 height 16
click at [985, 614] on button "+" at bounding box center [976, 615] width 54 height 29
click at [850, 646] on button "5" at bounding box center [858, 647] width 54 height 29
click at [969, 643] on button "×" at bounding box center [976, 647] width 54 height 29
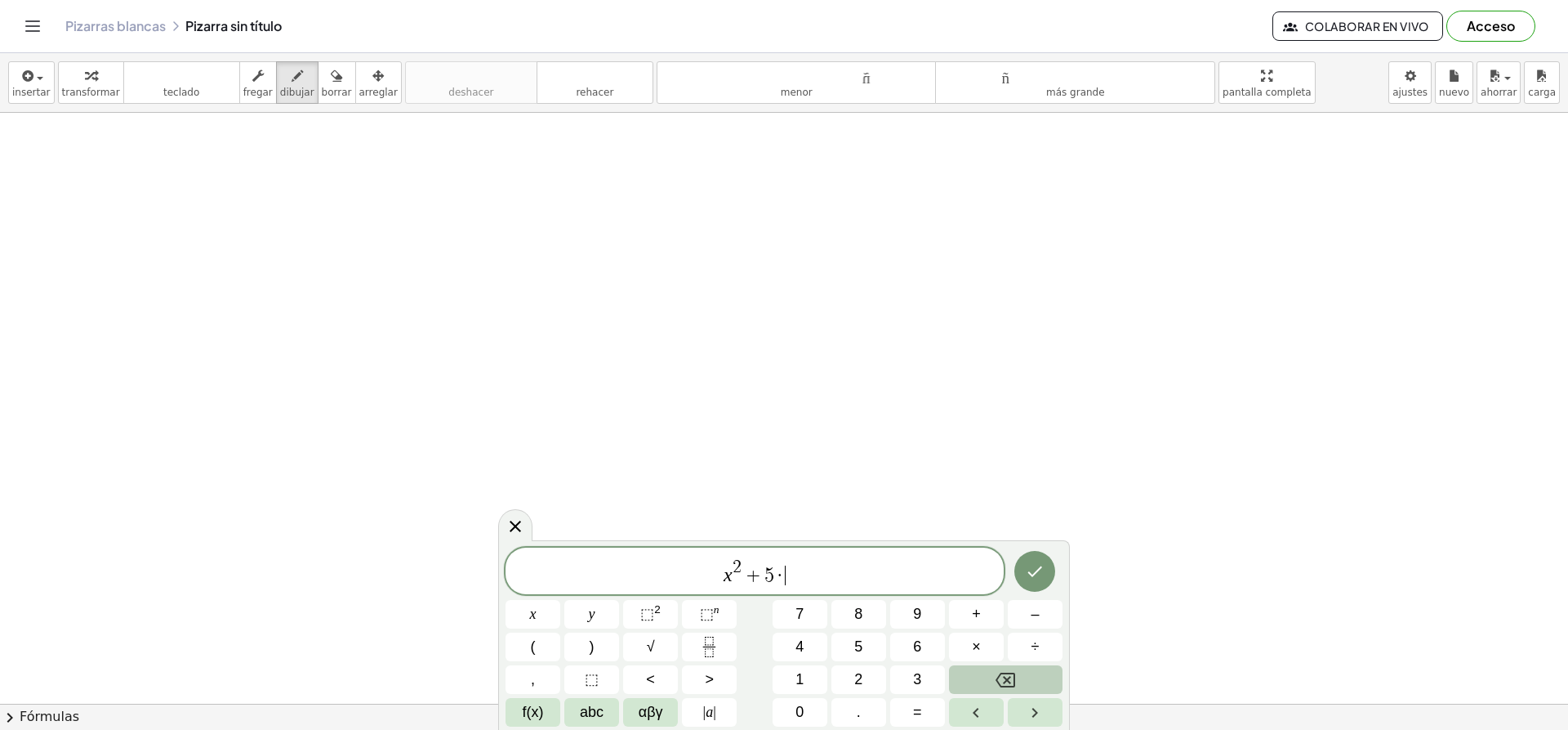
click at [1007, 674] on icon "Backspace" at bounding box center [1005, 680] width 20 height 15
click at [535, 616] on span "x" at bounding box center [533, 614] width 6 height 22
click at [976, 608] on span "+" at bounding box center [976, 614] width 9 height 22
click at [920, 656] on span "6" at bounding box center [916, 646] width 8 height 22
click at [1040, 580] on icon "Hecho" at bounding box center [1035, 571] width 20 height 20
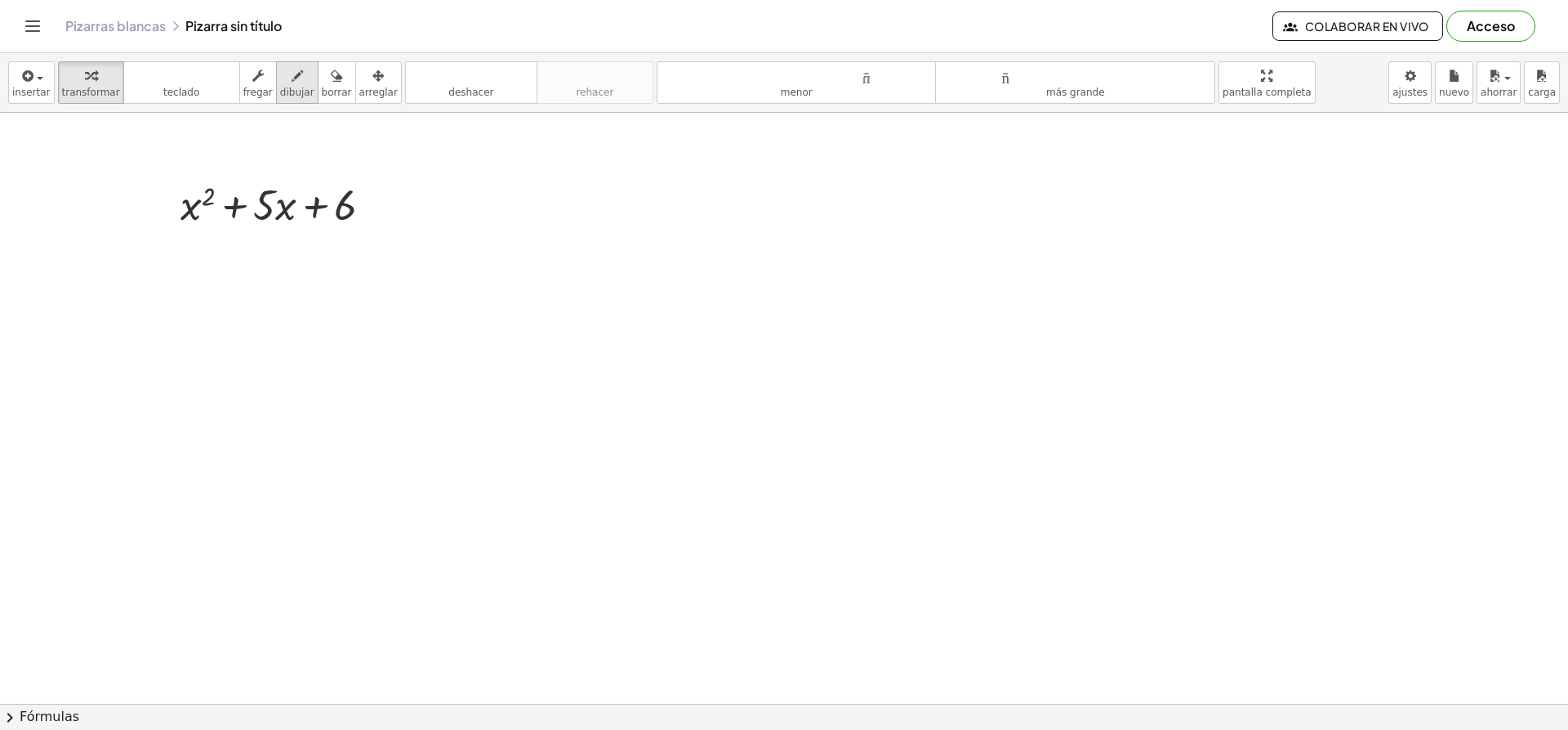
click at [278, 100] on button "dibujar" at bounding box center [297, 83] width 43 height 43
drag, startPoint x: 170, startPoint y: 240, endPoint x: 168, endPoint y: 321, distance: 81.0
drag, startPoint x: 289, startPoint y: 243, endPoint x: 283, endPoint y: 318, distance: 75.2
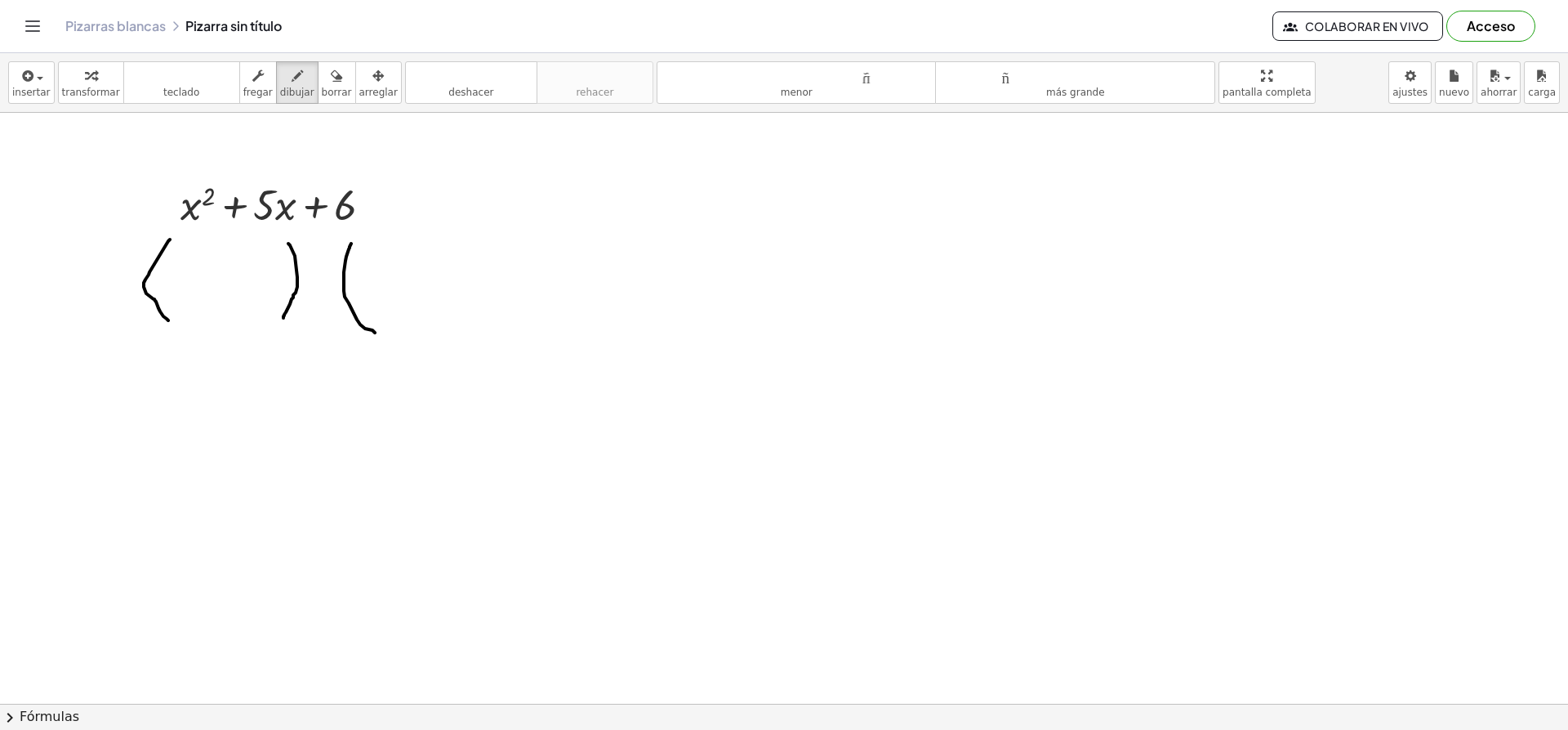
drag, startPoint x: 351, startPoint y: 243, endPoint x: 375, endPoint y: 332, distance: 92.2
drag, startPoint x: 527, startPoint y: 241, endPoint x: 515, endPoint y: 324, distance: 83.9
drag, startPoint x: 173, startPoint y: 263, endPoint x: 192, endPoint y: 301, distance: 42.5
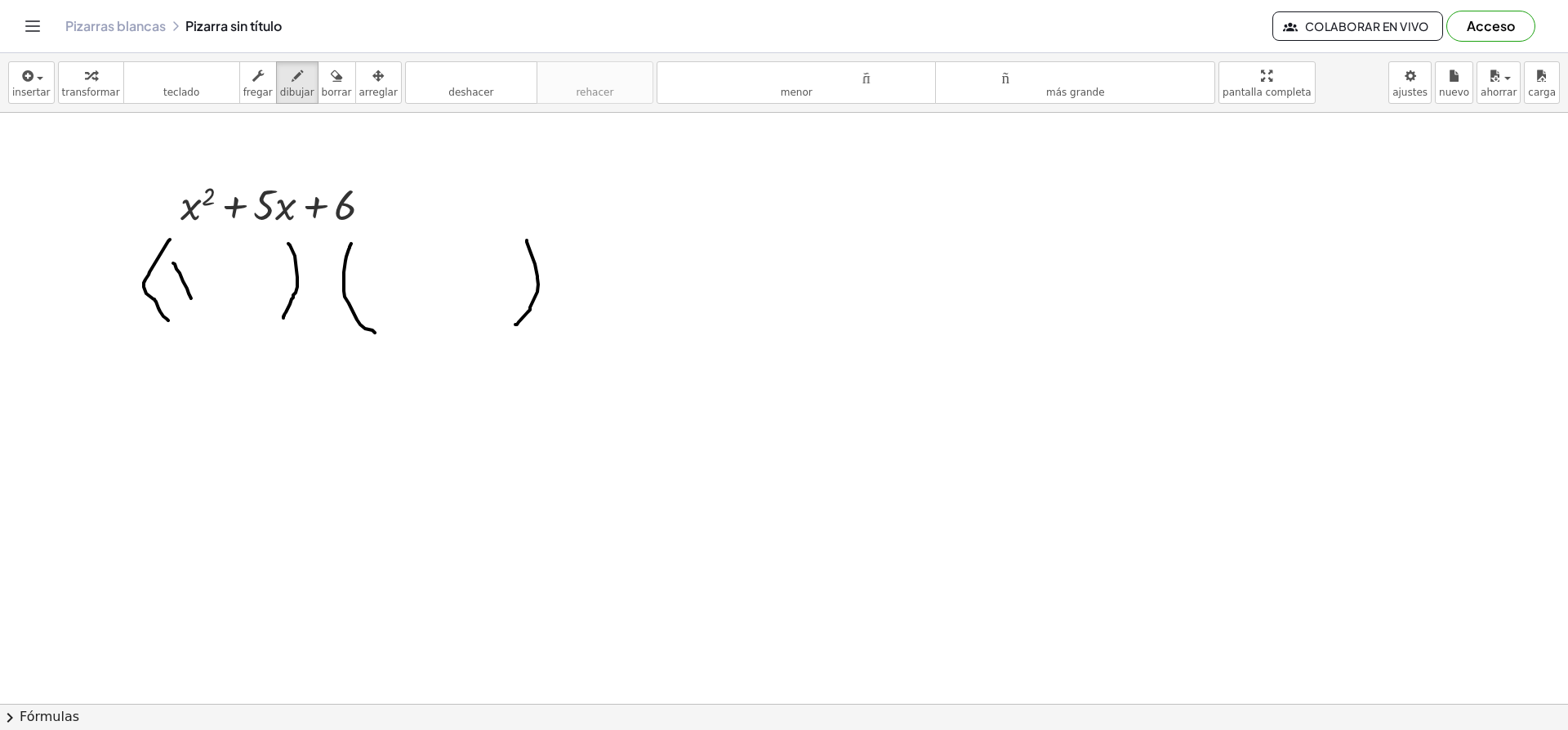
drag, startPoint x: 192, startPoint y: 267, endPoint x: 172, endPoint y: 292, distance: 32.0
drag, startPoint x: 373, startPoint y: 279, endPoint x: 396, endPoint y: 315, distance: 42.7
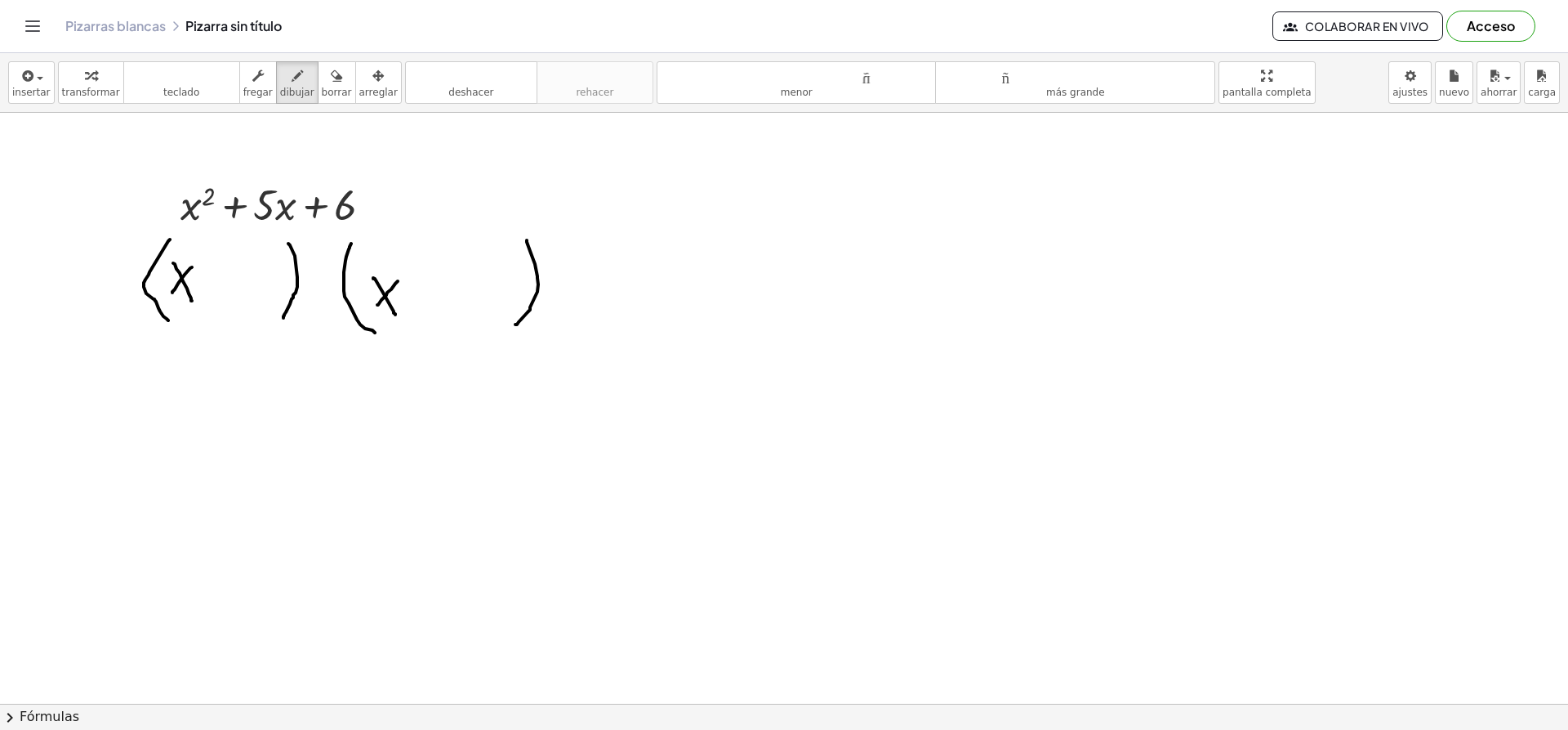
drag, startPoint x: 397, startPoint y: 281, endPoint x: 377, endPoint y: 305, distance: 31.2
drag, startPoint x: 212, startPoint y: 265, endPoint x: 206, endPoint y: 291, distance: 26.7
drag, startPoint x: 201, startPoint y: 276, endPoint x: 222, endPoint y: 278, distance: 21.1
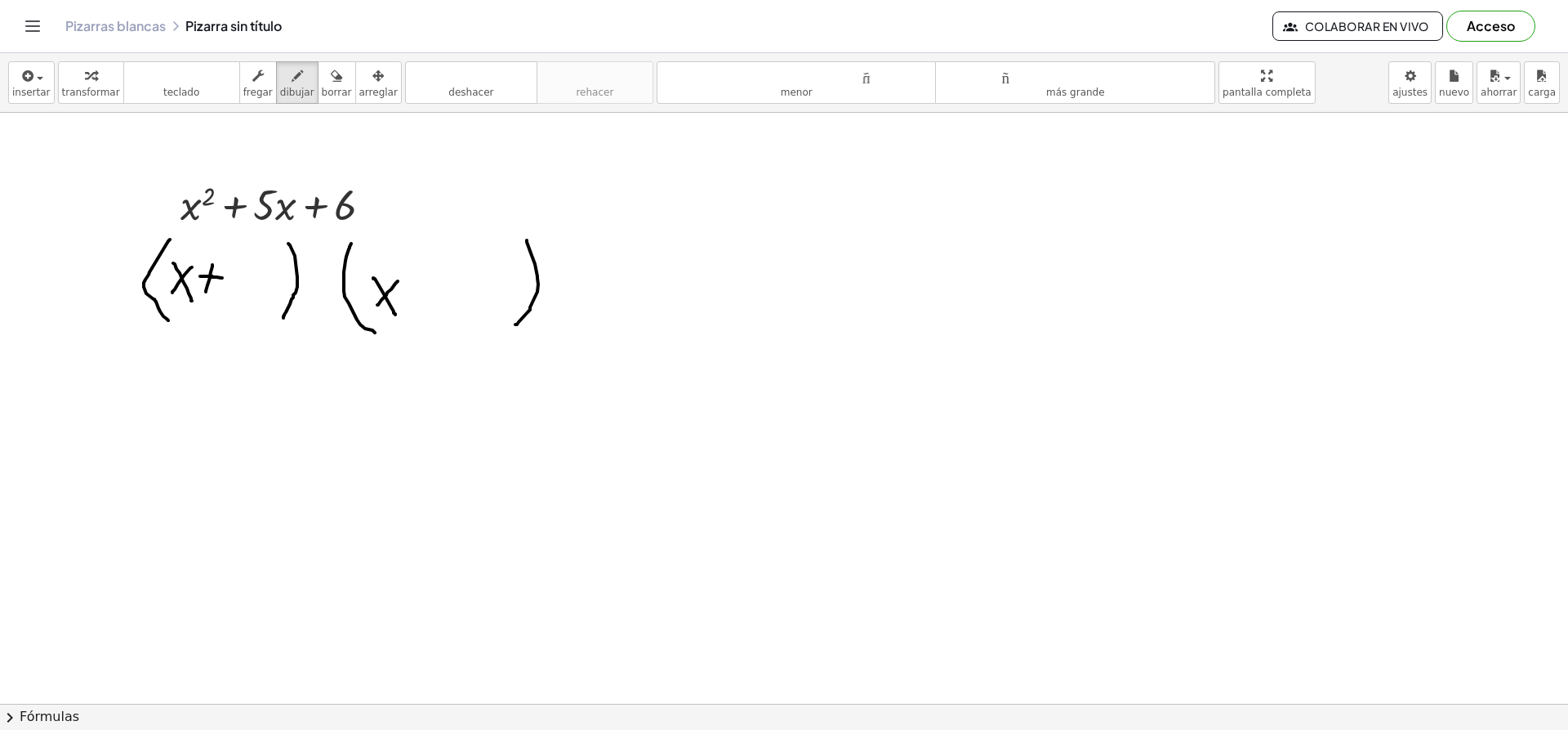
drag, startPoint x: 416, startPoint y: 281, endPoint x: 416, endPoint y: 314, distance: 33.0
drag, startPoint x: 407, startPoint y: 292, endPoint x: 422, endPoint y: 292, distance: 15.0
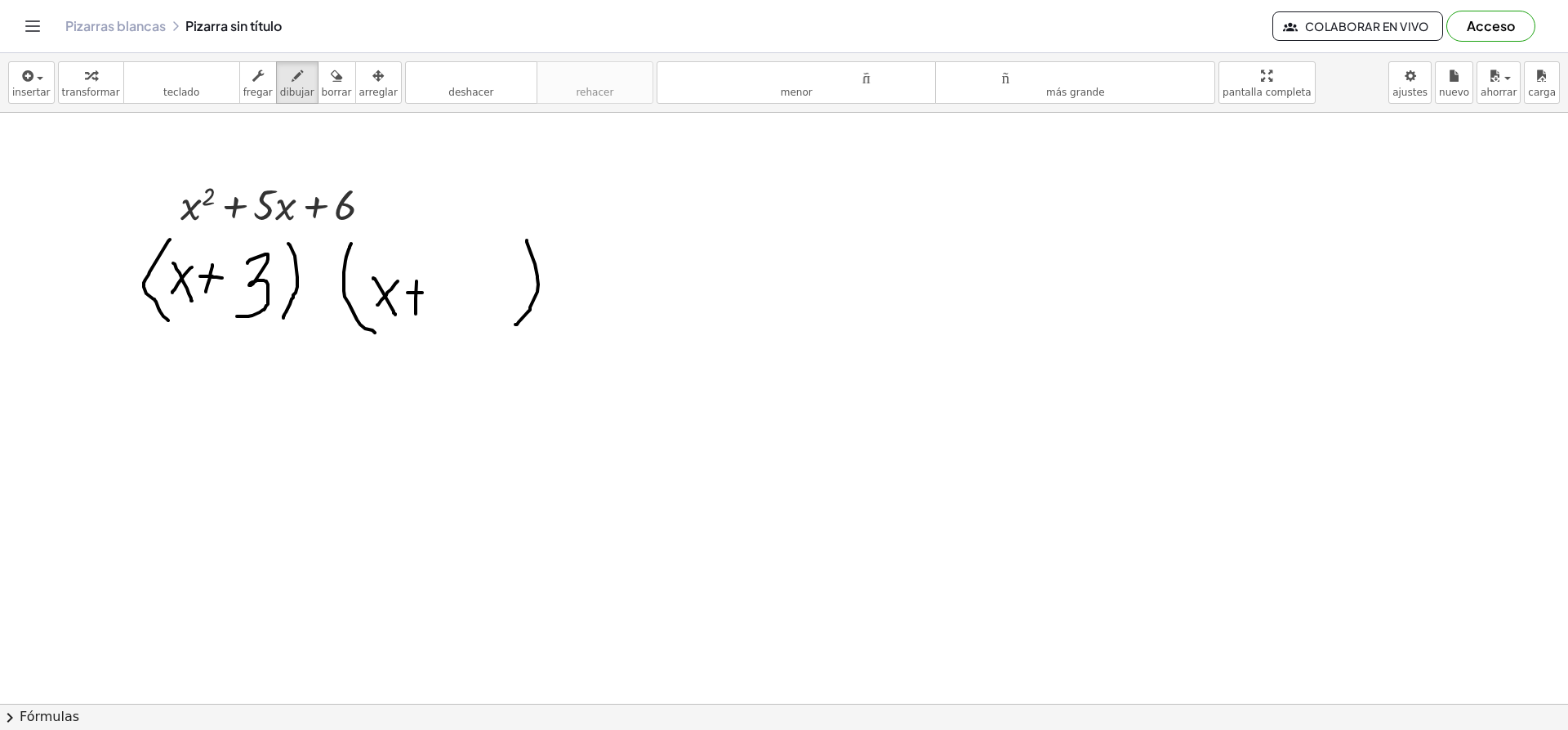
drag, startPoint x: 248, startPoint y: 263, endPoint x: 238, endPoint y: 316, distance: 53.9
drag, startPoint x: 451, startPoint y: 268, endPoint x: 486, endPoint y: 320, distance: 62.7
drag, startPoint x: 180, startPoint y: 275, endPoint x: 169, endPoint y: 295, distance: 22.8
